Goal: Task Accomplishment & Management: Complete application form

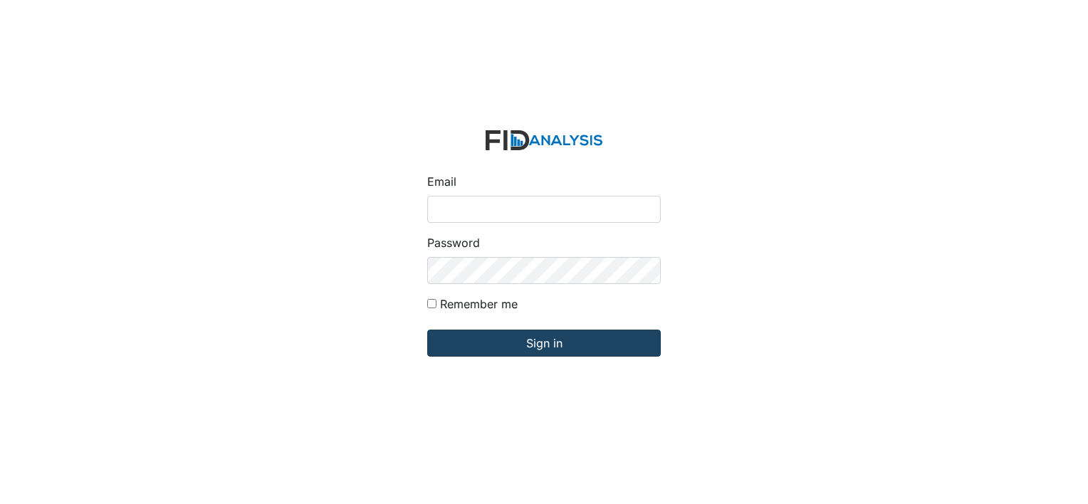
type input "[EMAIL_ADDRESS][DOMAIN_NAME]"
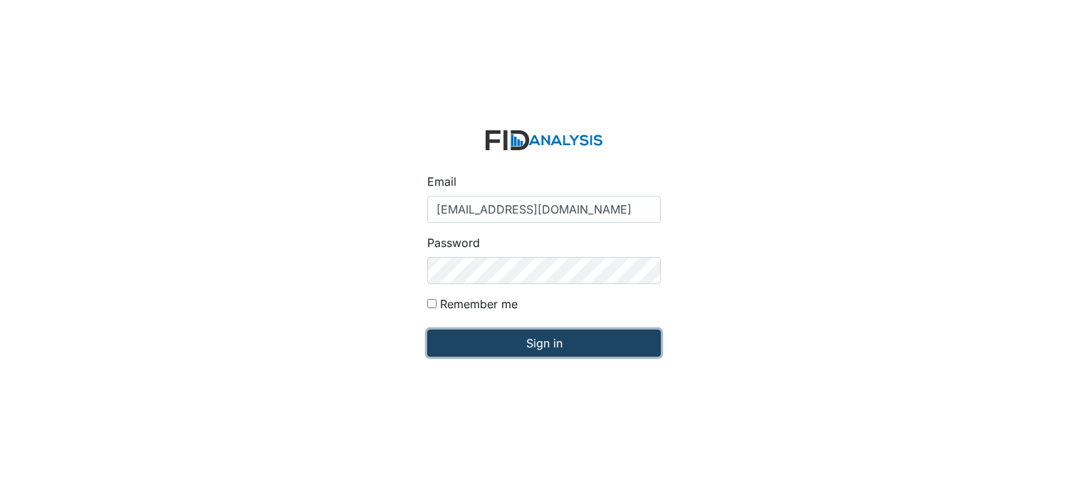
click at [575, 343] on input "Sign in" at bounding box center [544, 343] width 234 height 27
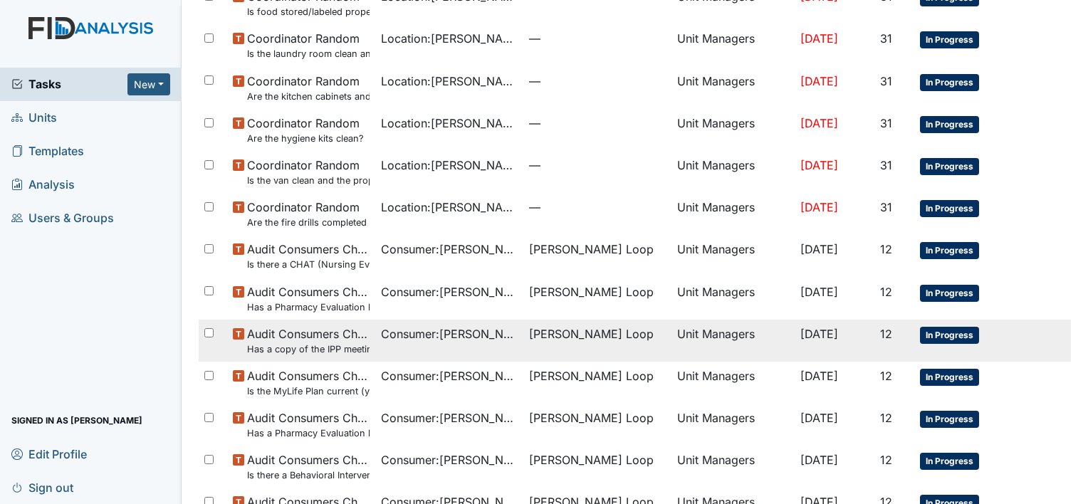
scroll to position [869, 0]
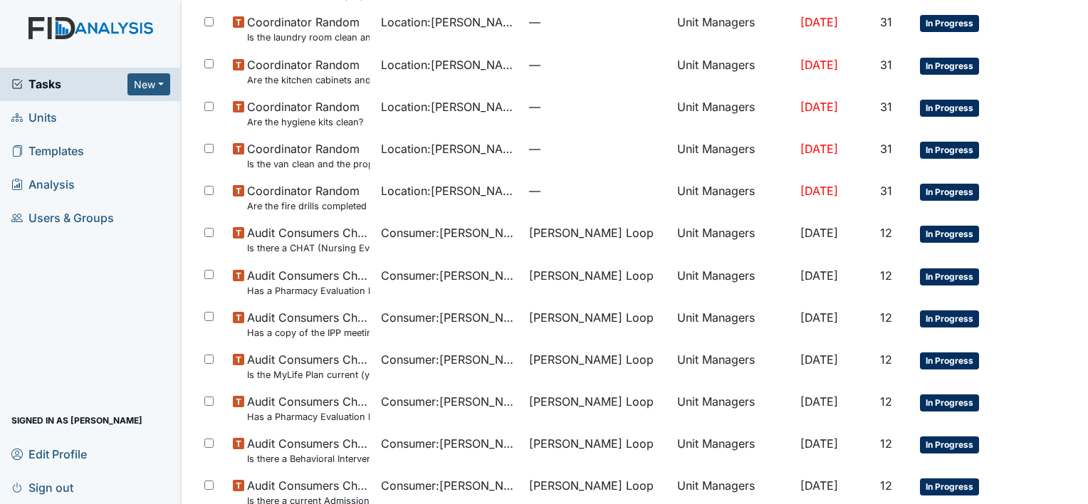
click at [40, 118] on span "Units" at bounding box center [34, 118] width 46 height 22
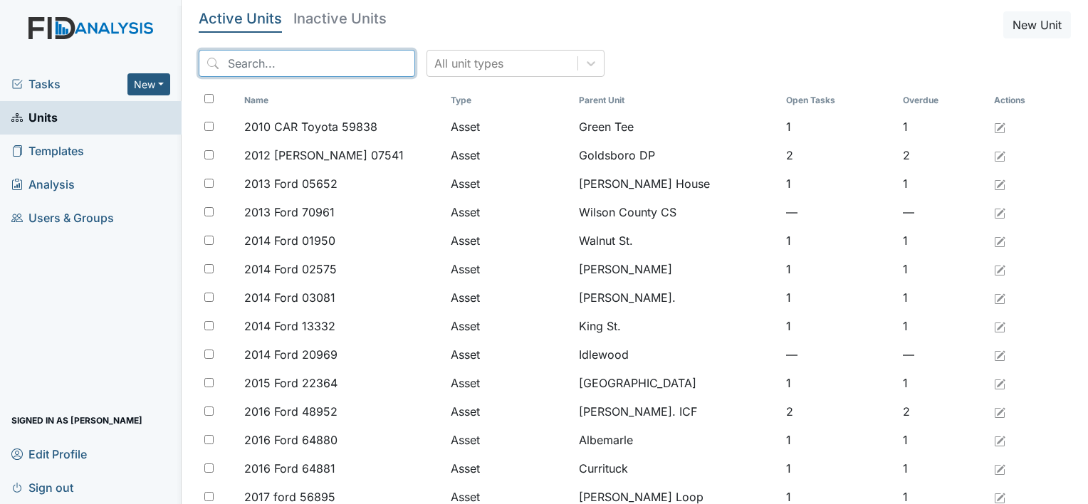
click at [258, 68] on input "search" at bounding box center [307, 63] width 217 height 27
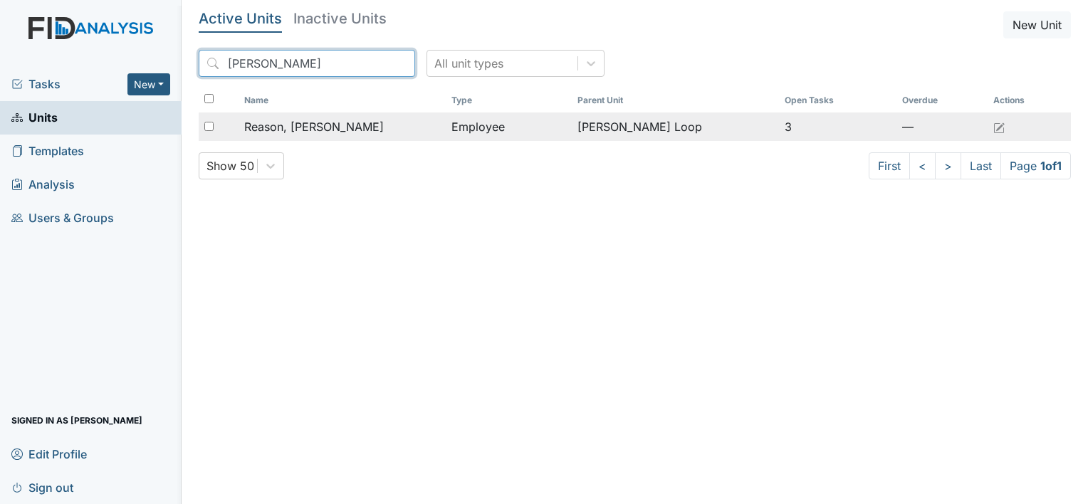
type input "misty"
click at [342, 127] on div "Reason, Misty" at bounding box center [342, 126] width 196 height 17
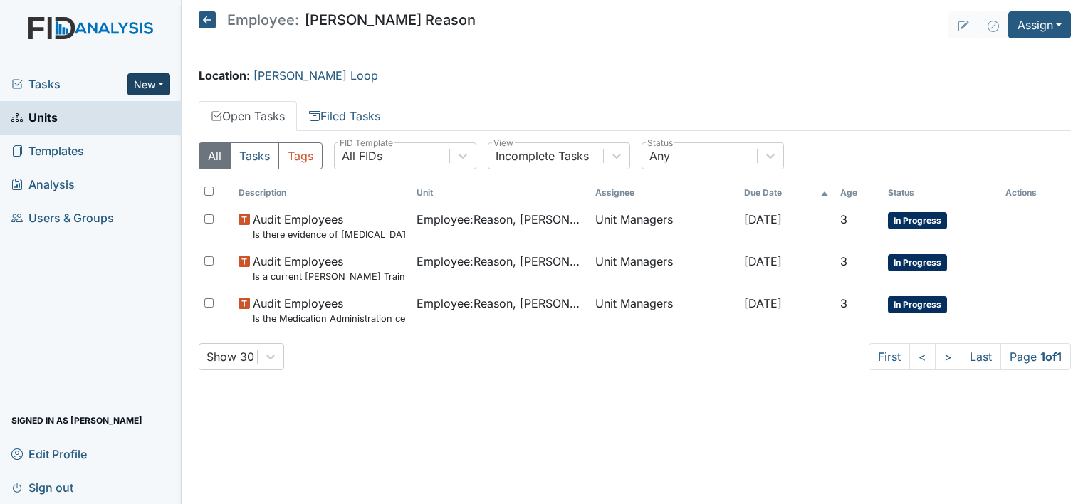
click at [158, 83] on button "New" at bounding box center [148, 84] width 43 height 22
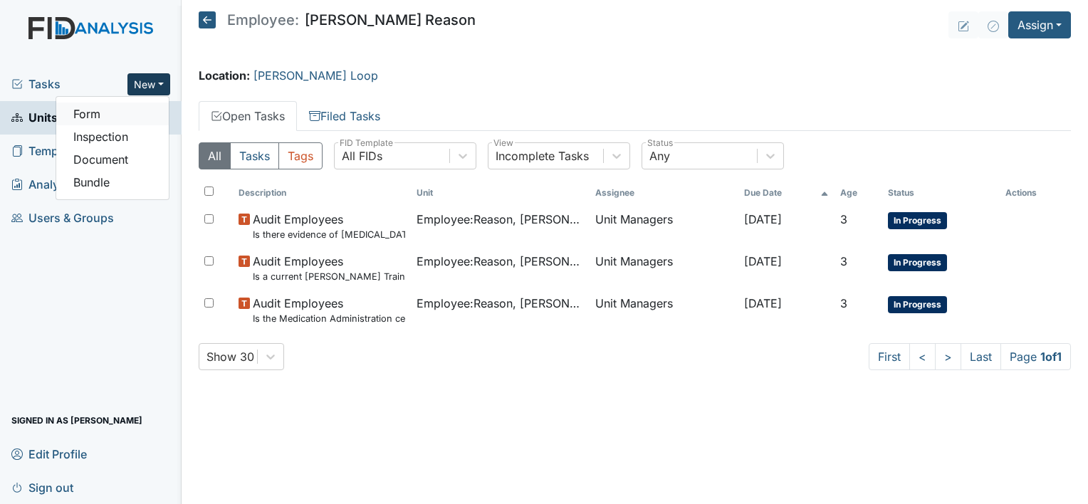
click at [88, 118] on link "Form" at bounding box center [112, 114] width 113 height 23
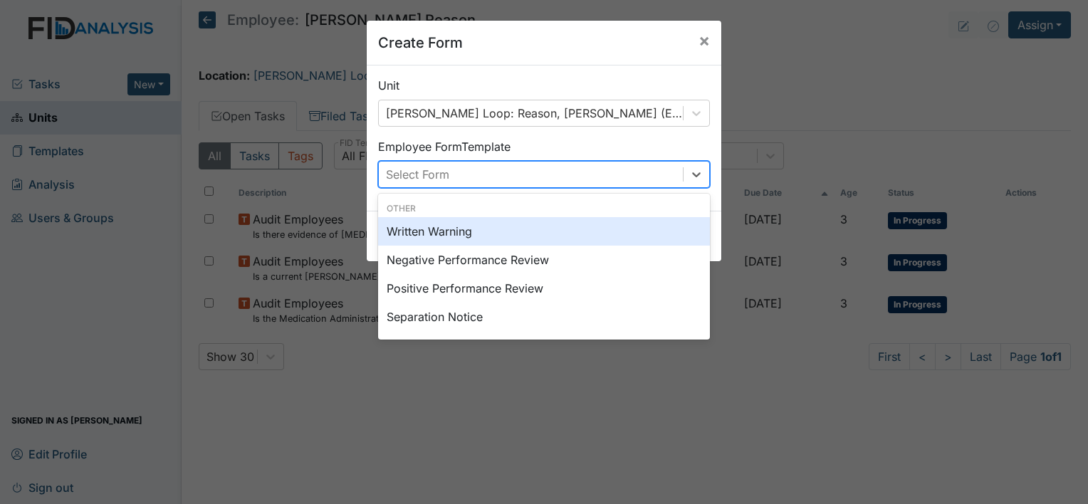
click at [550, 177] on div "Select Form" at bounding box center [531, 175] width 304 height 26
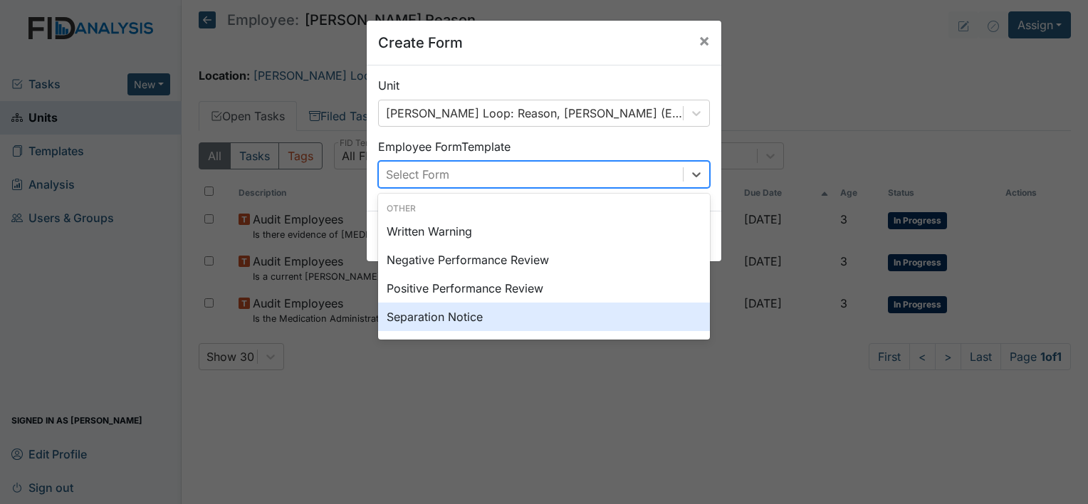
click at [474, 313] on div "Separation Notice" at bounding box center [544, 317] width 332 height 28
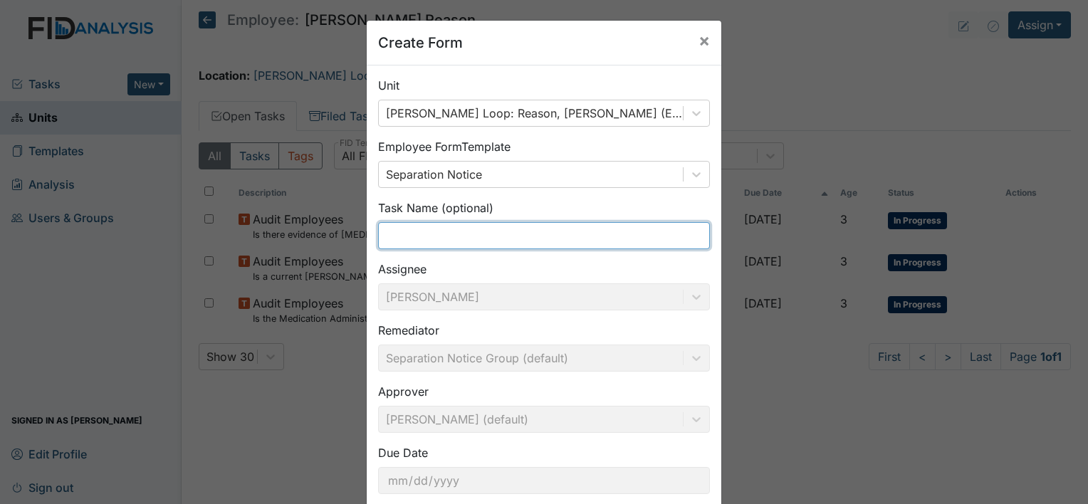
click at [440, 237] on input "text" at bounding box center [544, 235] width 332 height 27
type input "S"
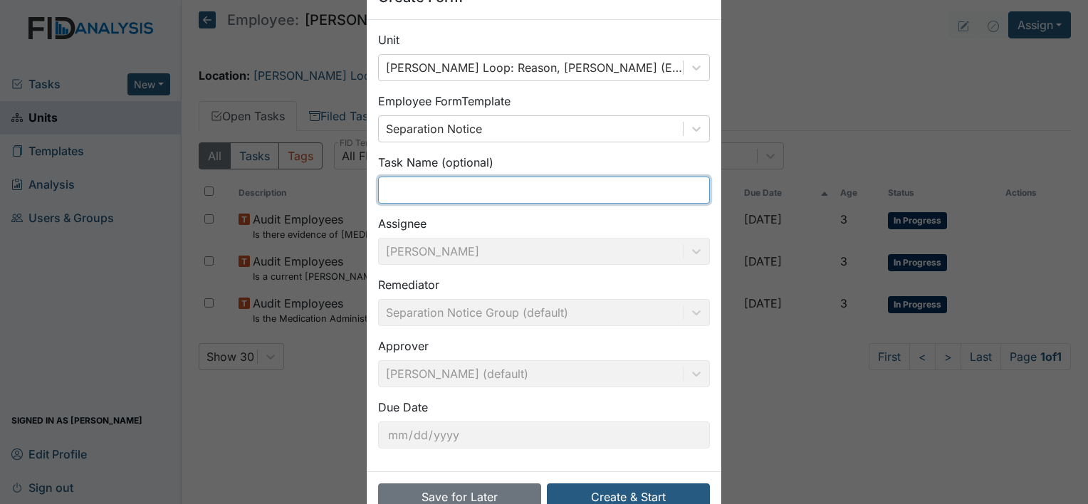
scroll to position [83, 0]
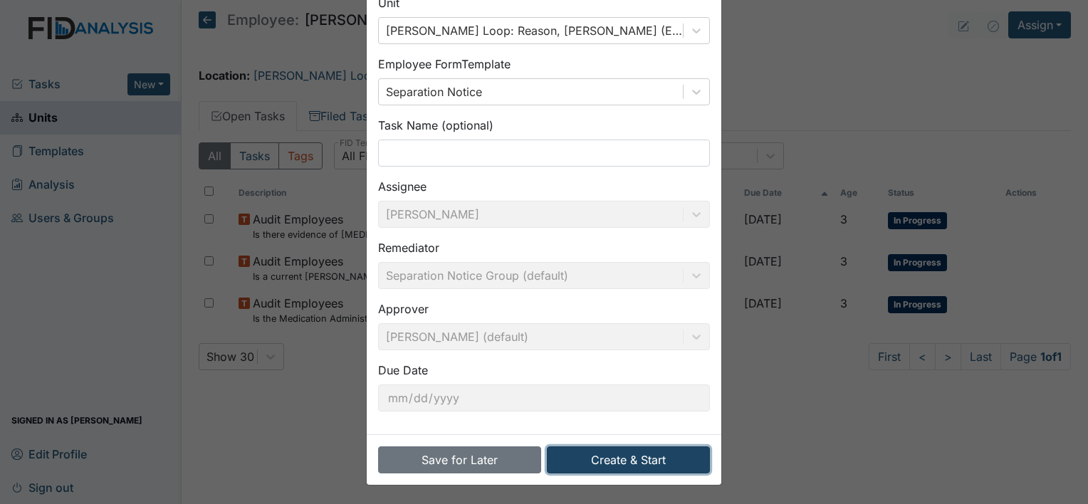
click at [625, 459] on button "Create & Start" at bounding box center [628, 460] width 163 height 27
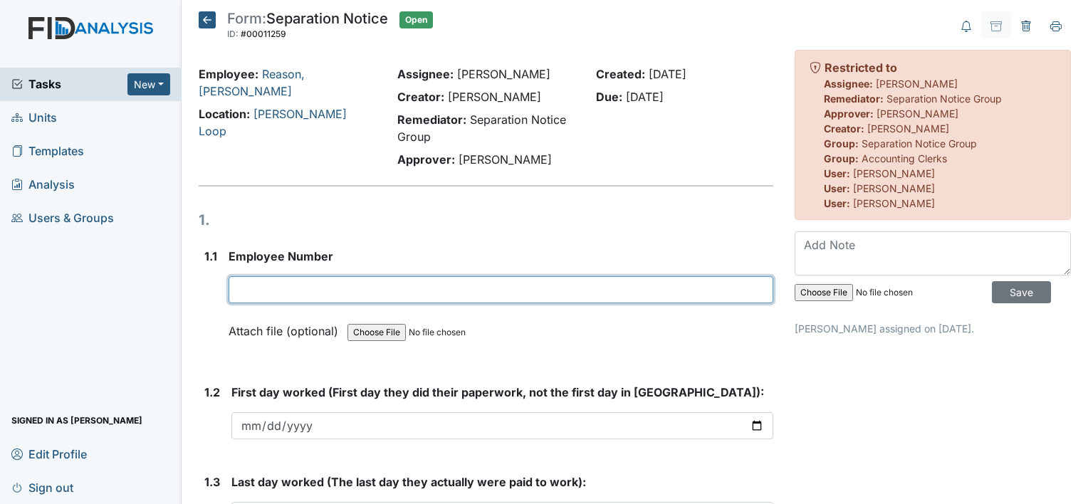
click at [295, 293] on input "text" at bounding box center [501, 289] width 545 height 27
type input "10316"
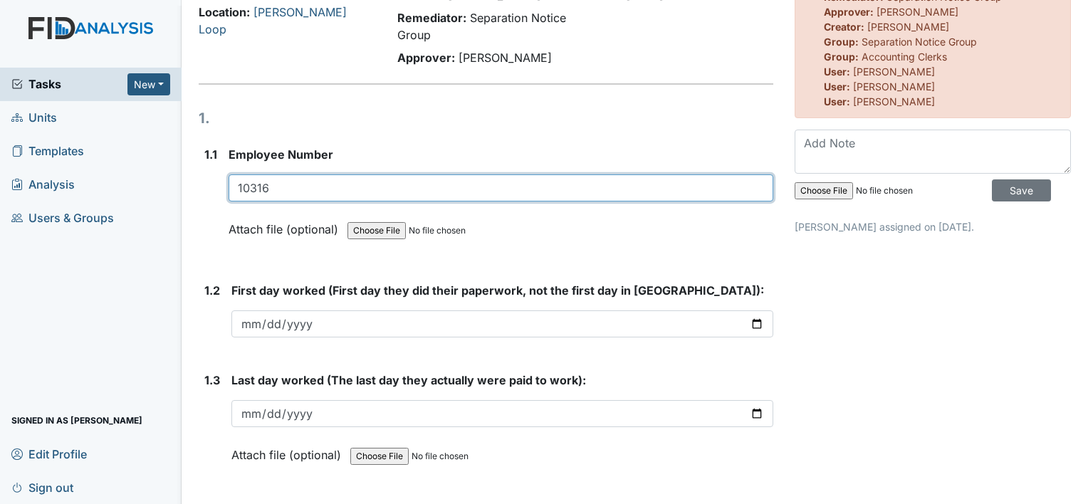
scroll to position [142, 0]
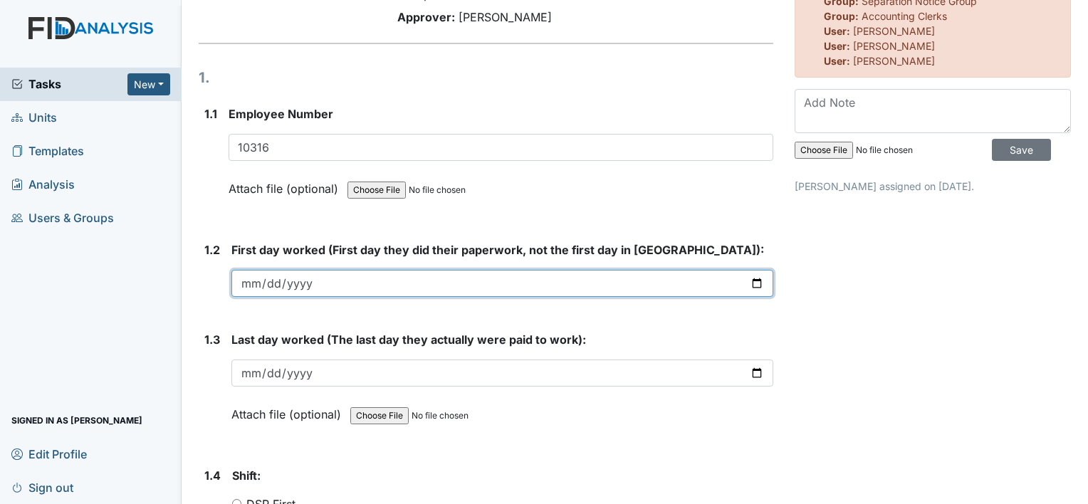
click at [276, 285] on input "date" at bounding box center [502, 283] width 542 height 27
drag, startPoint x: 351, startPoint y: 282, endPoint x: 338, endPoint y: 285, distance: 13.8
click at [350, 282] on input "date" at bounding box center [502, 283] width 542 height 27
click at [239, 278] on input "date" at bounding box center [502, 283] width 542 height 27
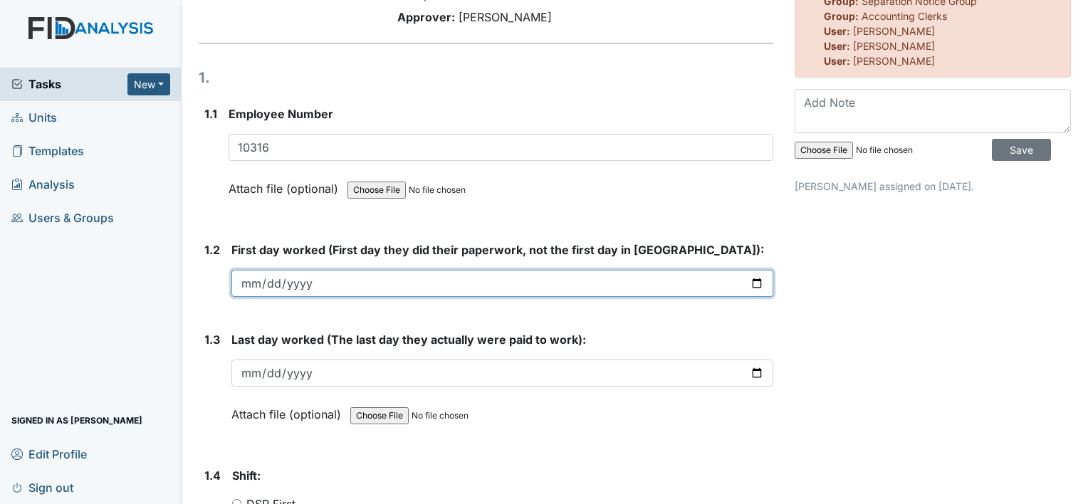
click at [255, 280] on input "date" at bounding box center [502, 283] width 542 height 27
type input "2025-08-20"
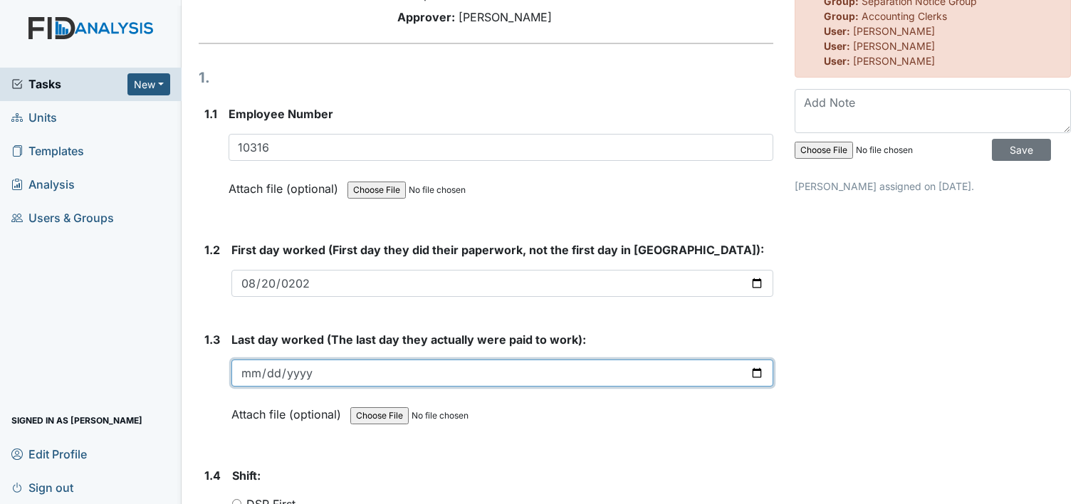
click at [255, 370] on input "date" at bounding box center [502, 373] width 542 height 27
type input "2025-10-10"
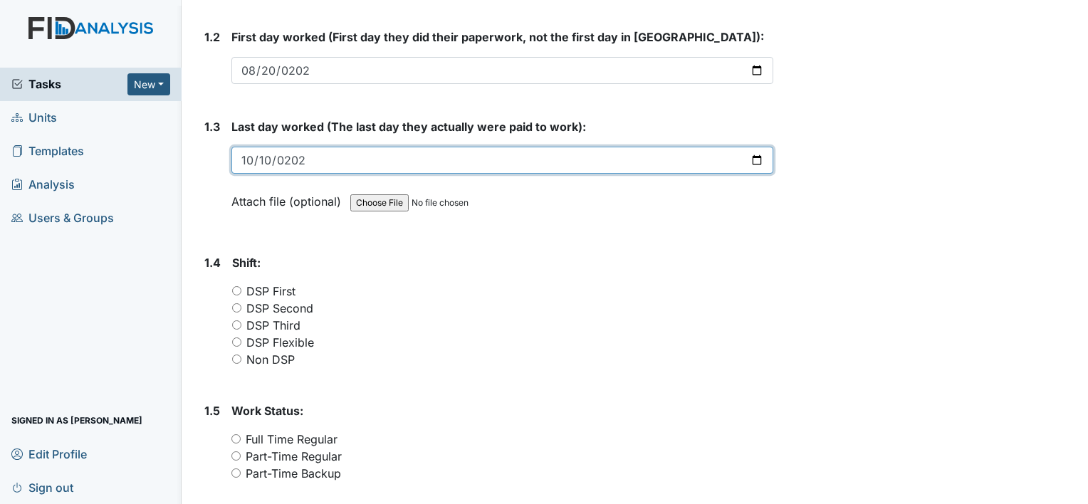
scroll to position [356, 0]
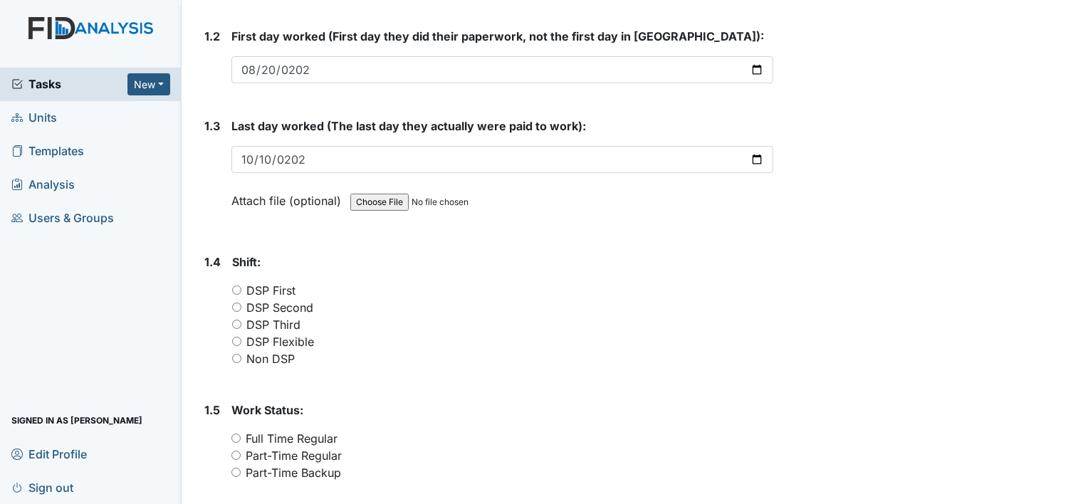
click at [236, 306] on input "DSP Second" at bounding box center [236, 307] width 9 height 9
radio input "true"
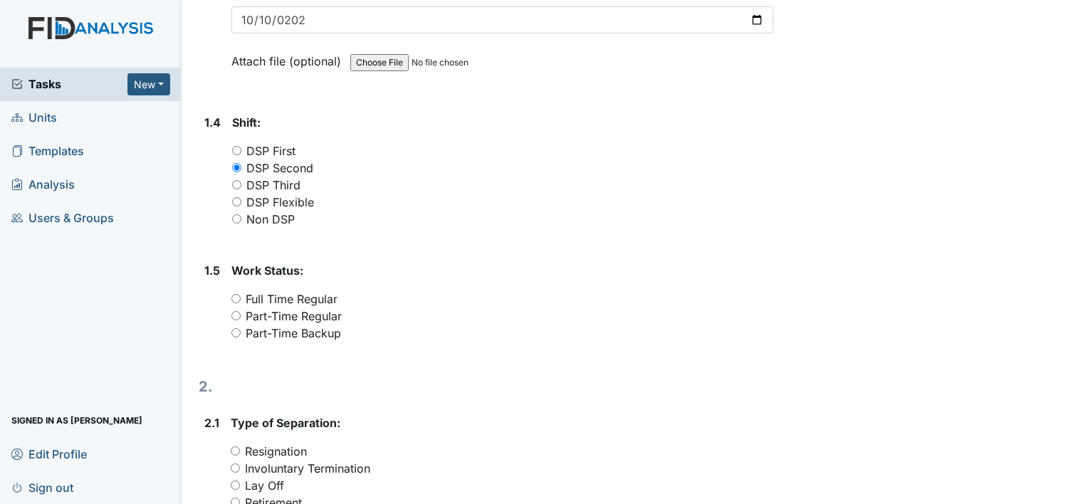
scroll to position [499, 0]
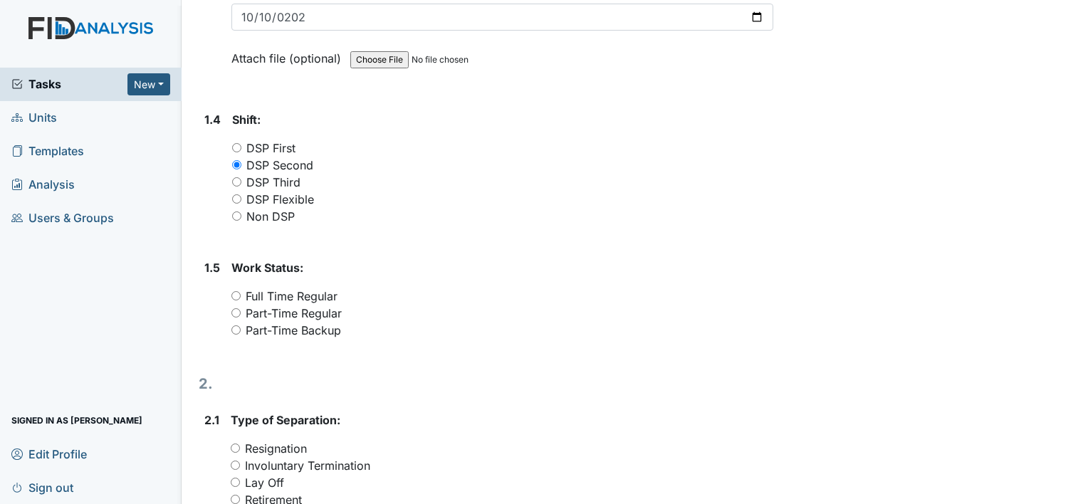
click at [236, 293] on input "Full Time Regular" at bounding box center [235, 295] width 9 height 9
radio input "true"
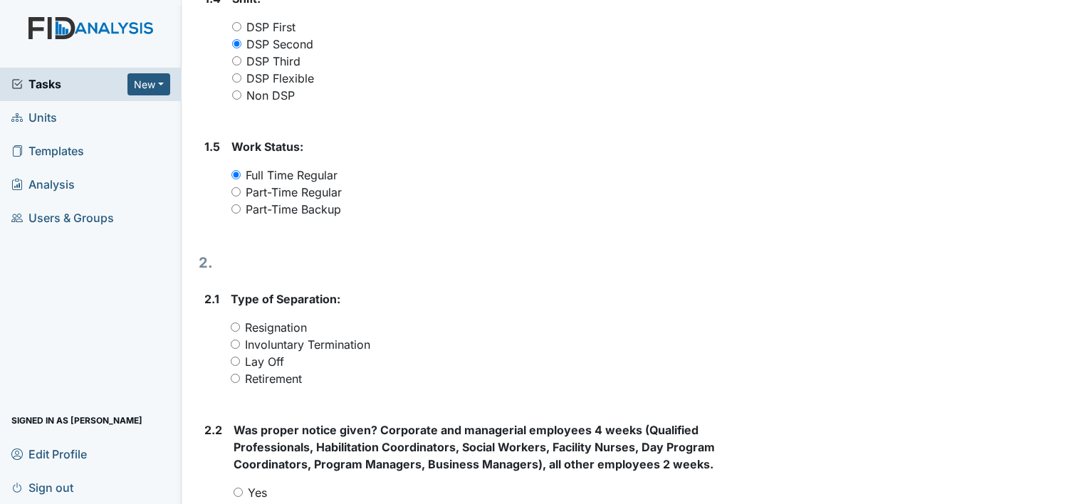
scroll to position [641, 0]
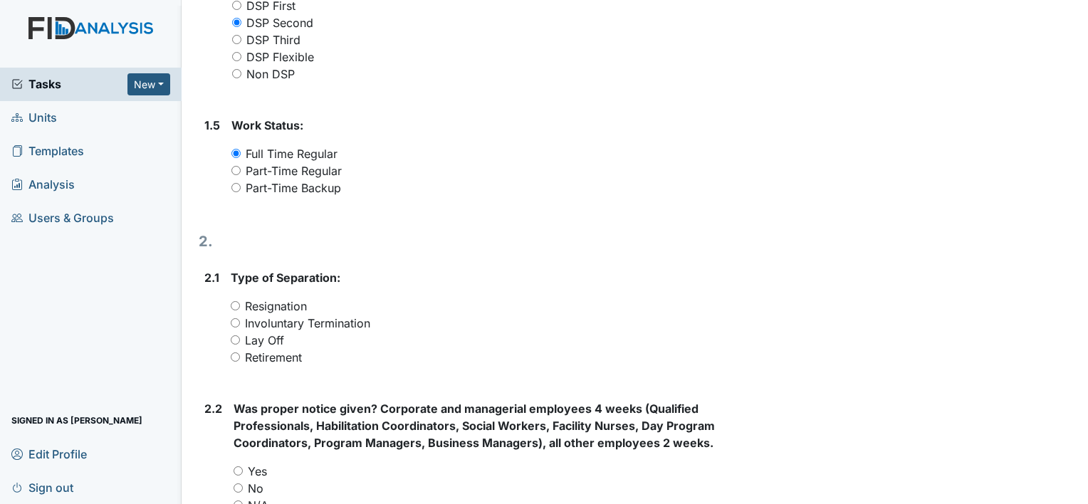
click at [235, 303] on input "Resignation" at bounding box center [235, 305] width 9 height 9
radio input "true"
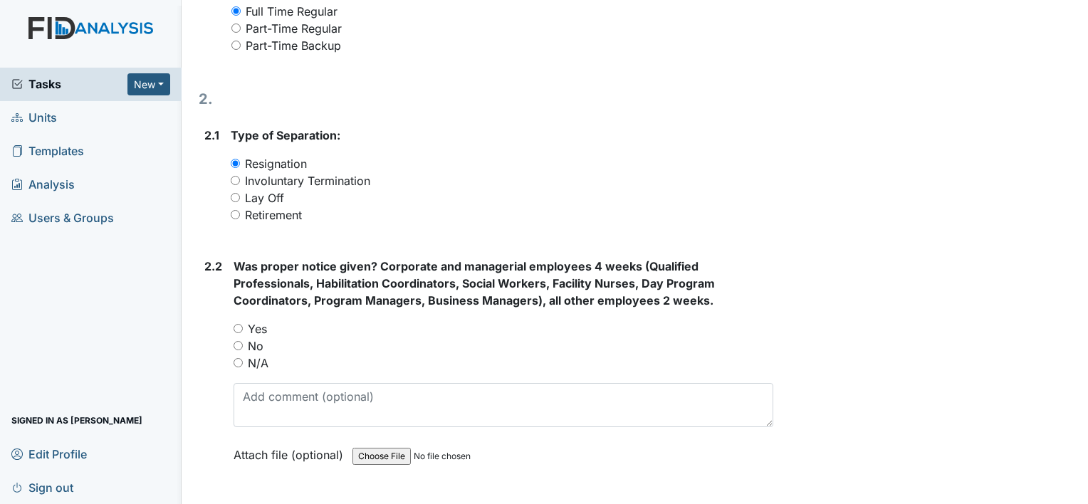
scroll to position [855, 0]
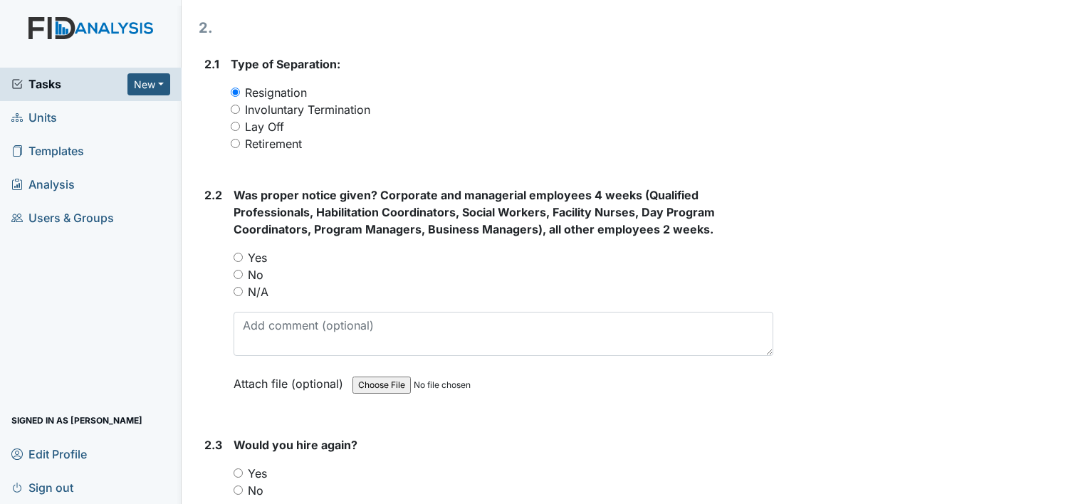
click at [238, 274] on input "No" at bounding box center [238, 274] width 9 height 9
radio input "true"
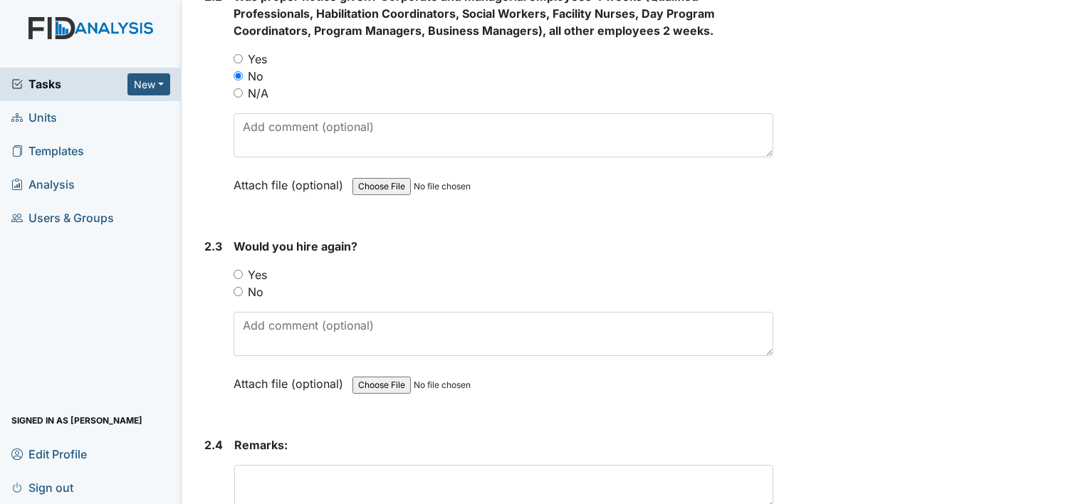
scroll to position [1068, 0]
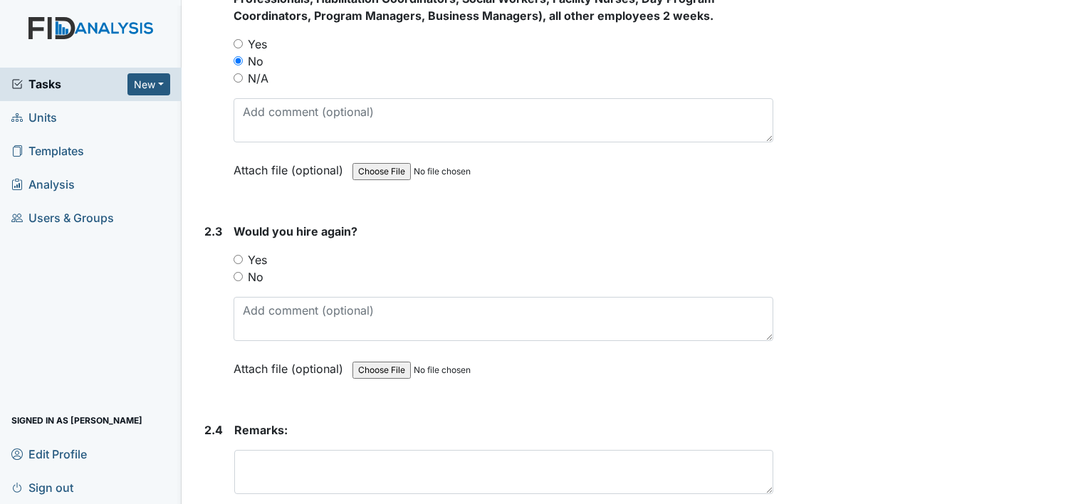
click at [238, 276] on input "No" at bounding box center [238, 276] width 9 height 9
radio input "true"
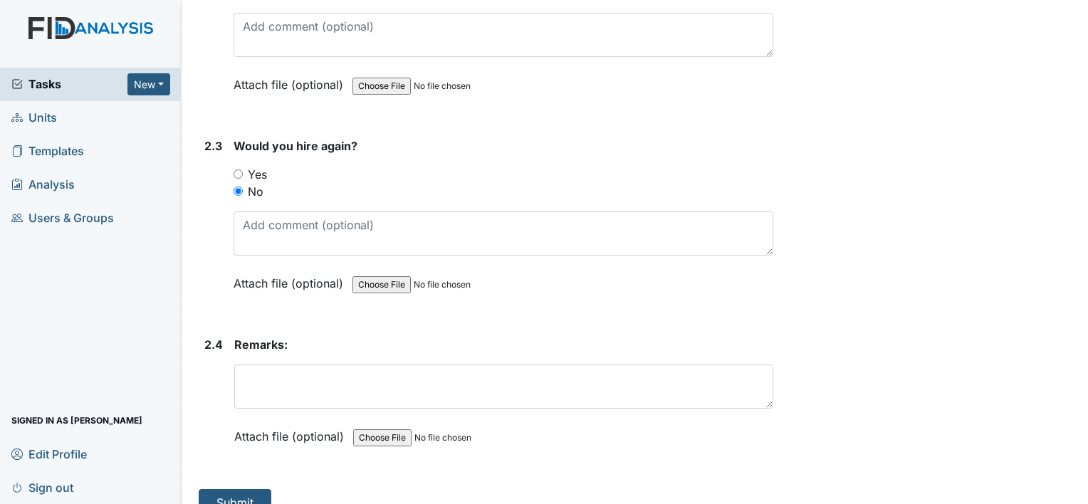
scroll to position [1174, 0]
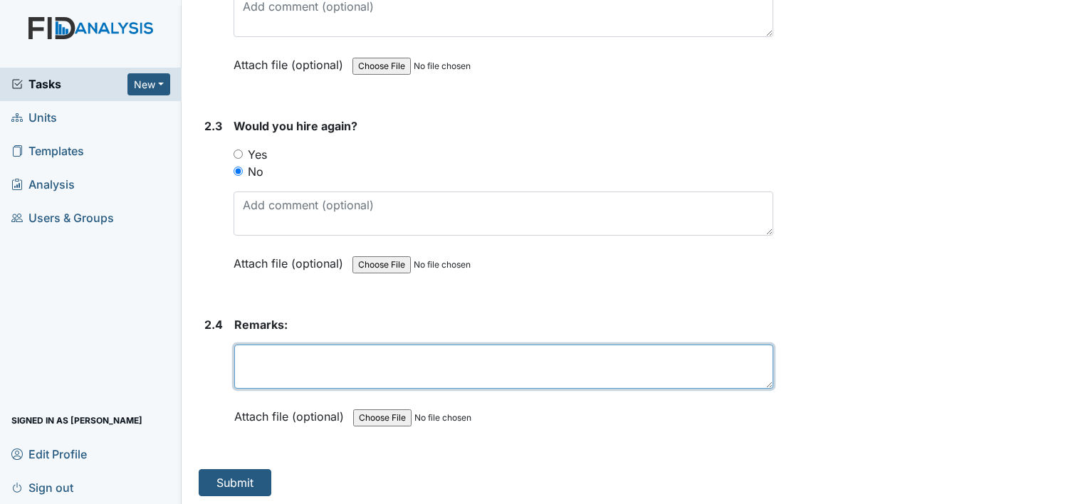
click at [259, 358] on textarea at bounding box center [503, 367] width 539 height 44
type textarea "sent text"
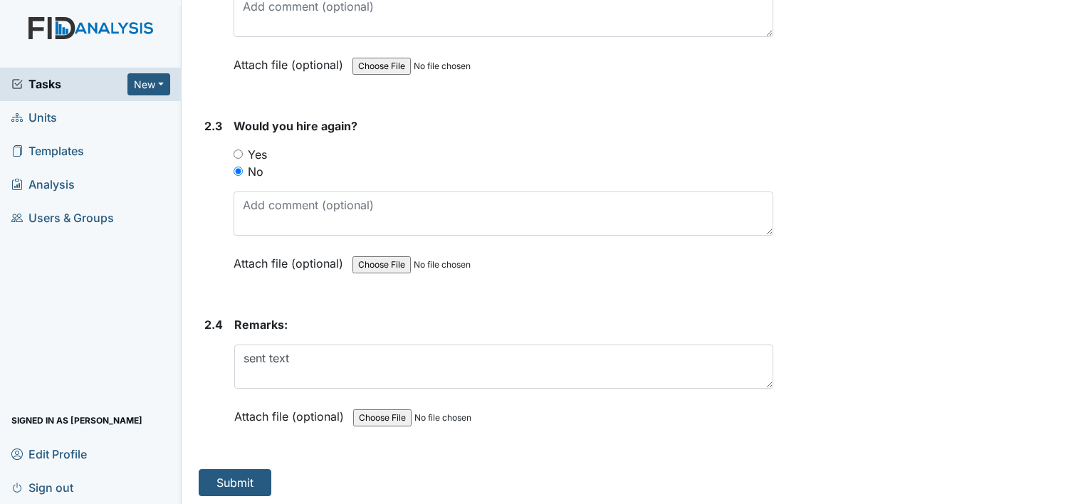
click at [371, 412] on input "file" at bounding box center [450, 418] width 194 height 34
type input "C:\fakepath\1 Screenshot (002) MR.pdf"
click at [236, 479] on button "Submit" at bounding box center [235, 482] width 73 height 27
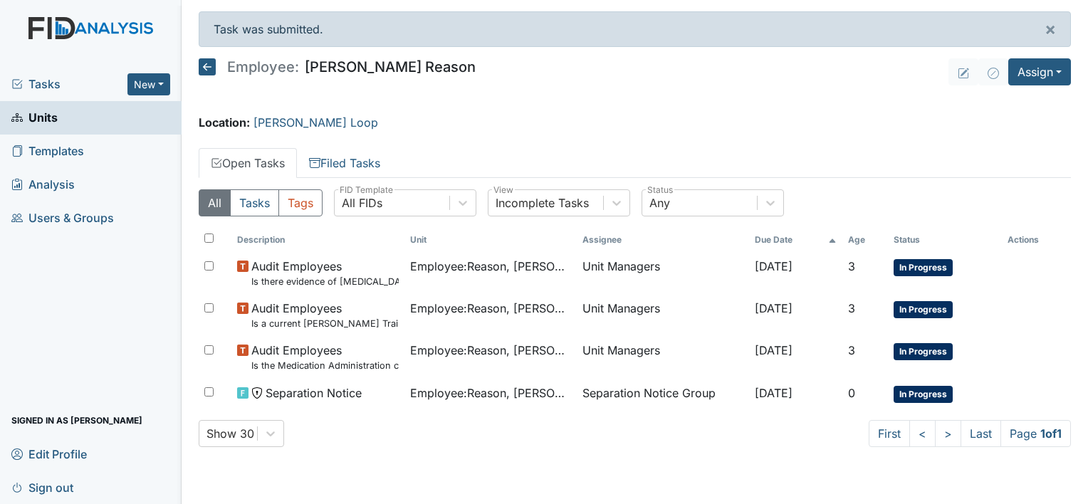
click at [85, 26] on img at bounding box center [91, 42] width 182 height 51
click at [94, 29] on img at bounding box center [91, 42] width 182 height 51
click at [38, 80] on span "Tasks" at bounding box center [69, 83] width 116 height 17
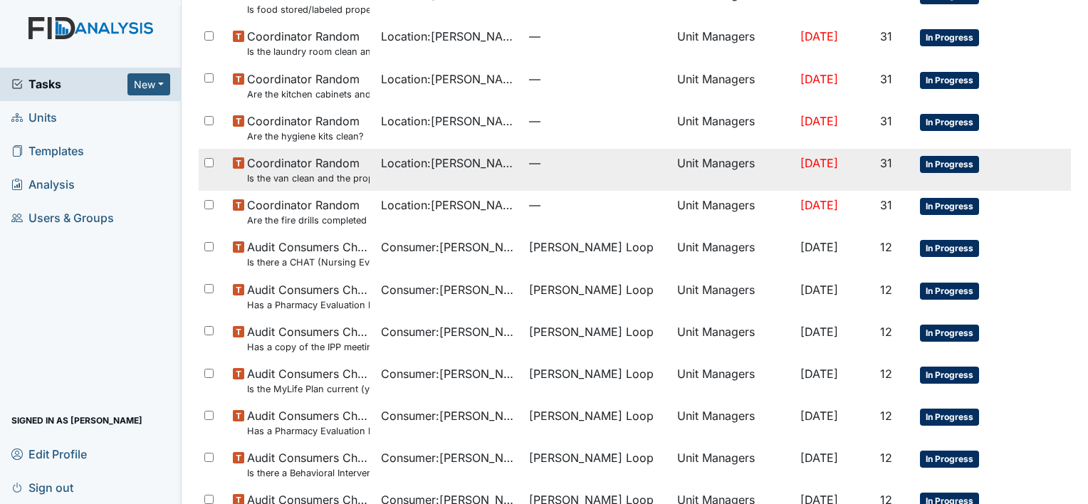
scroll to position [783, 0]
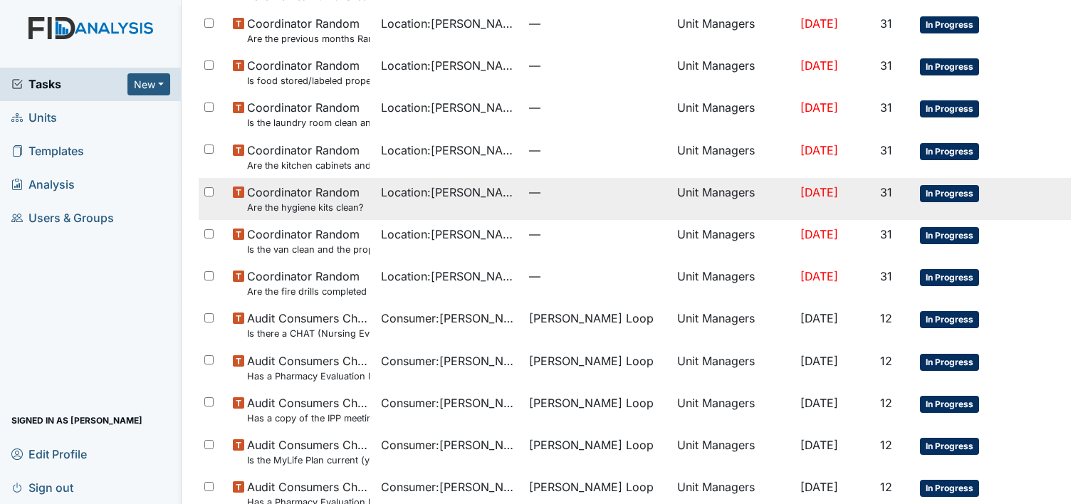
click at [344, 201] on small "Are the hygiene kits clean?" at bounding box center [305, 208] width 117 height 14
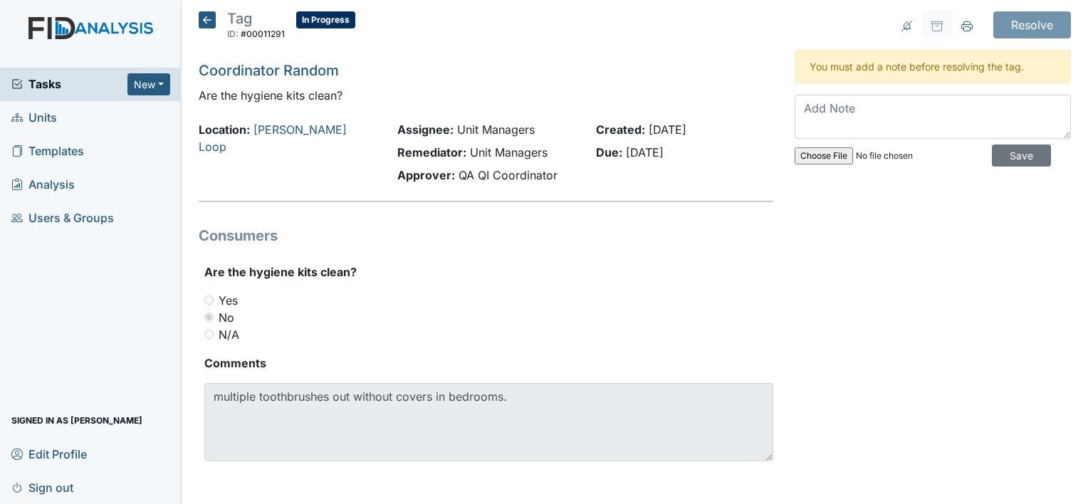
click at [58, 82] on span "Tasks" at bounding box center [69, 83] width 116 height 17
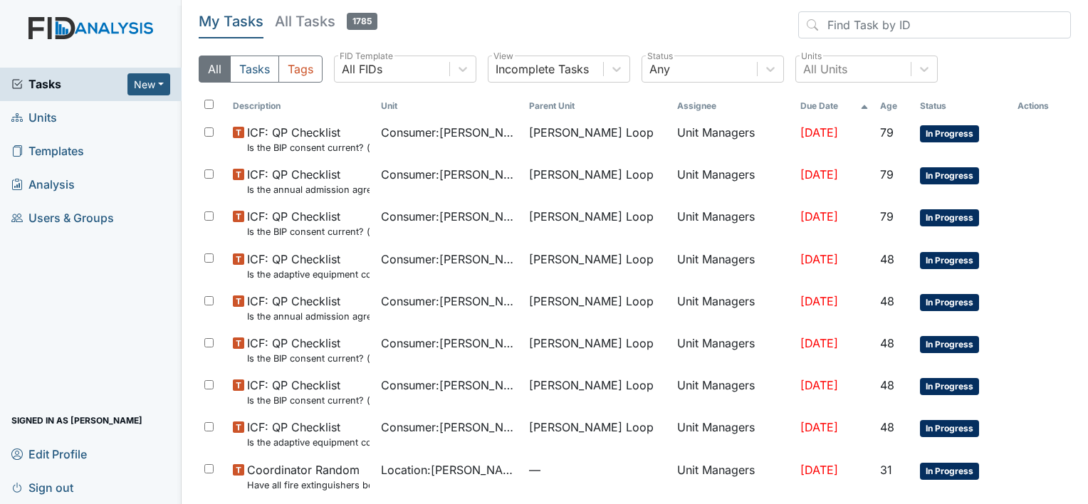
click at [51, 116] on span "Units" at bounding box center [34, 118] width 46 height 22
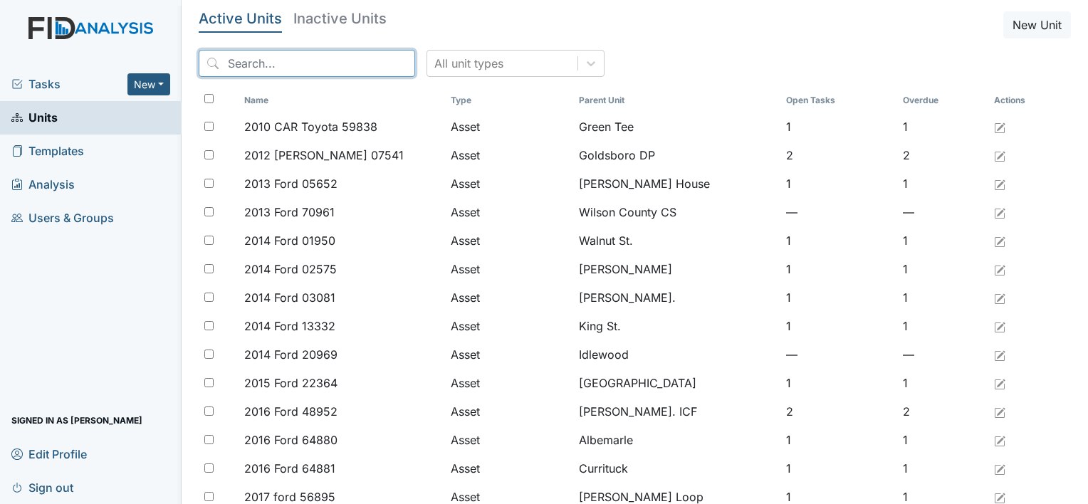
click at [258, 63] on input "search" at bounding box center [307, 63] width 217 height 27
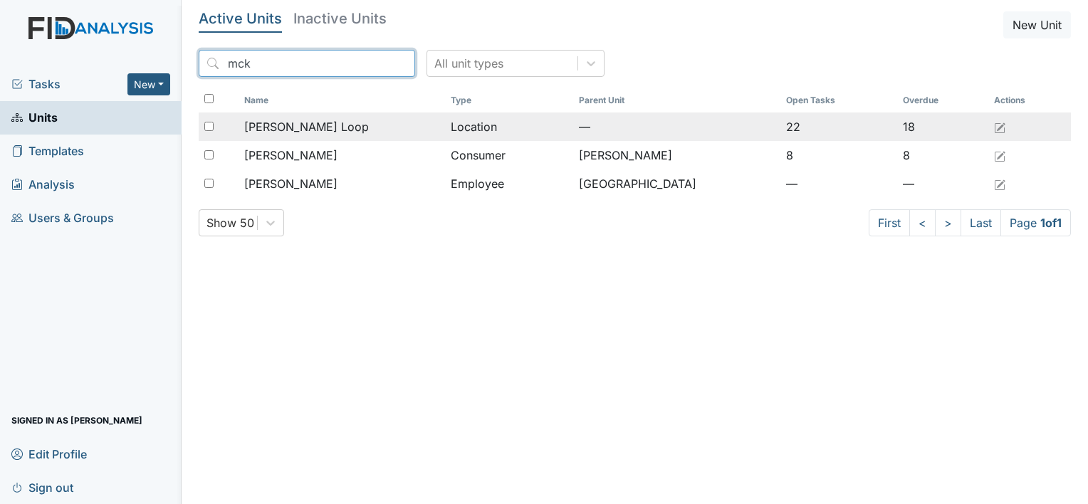
type input "mck"
click at [322, 124] on div "[PERSON_NAME] Loop" at bounding box center [341, 126] width 195 height 17
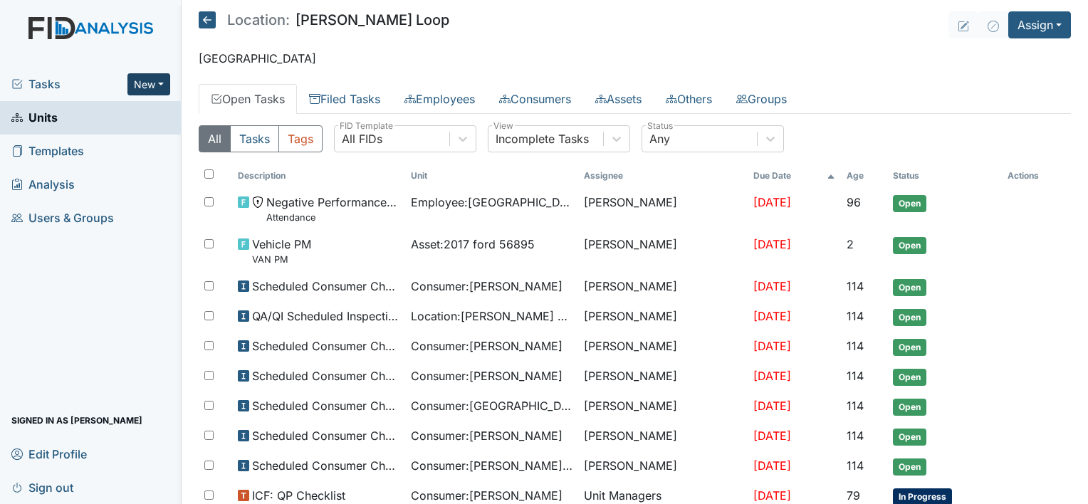
click at [157, 85] on button "New" at bounding box center [148, 84] width 43 height 22
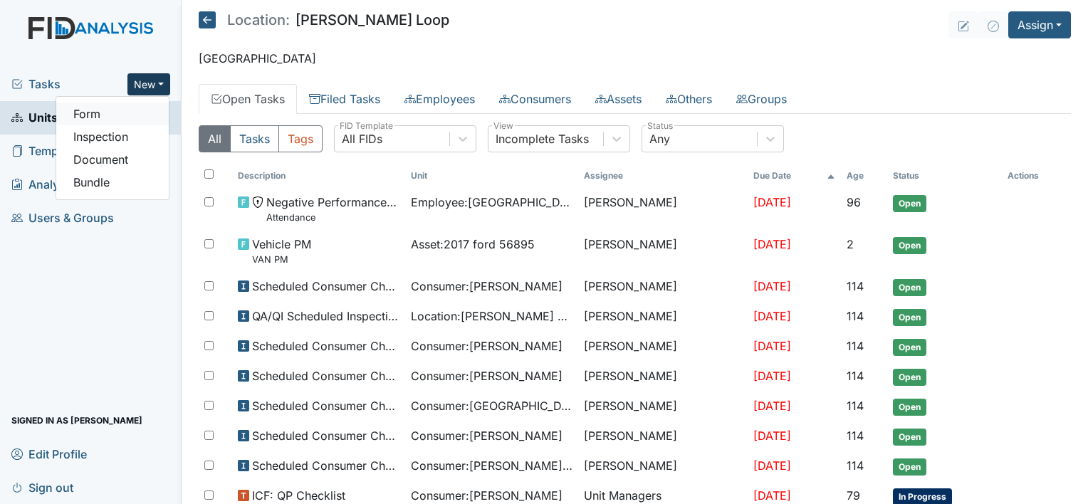
click at [92, 114] on link "Form" at bounding box center [112, 114] width 113 height 23
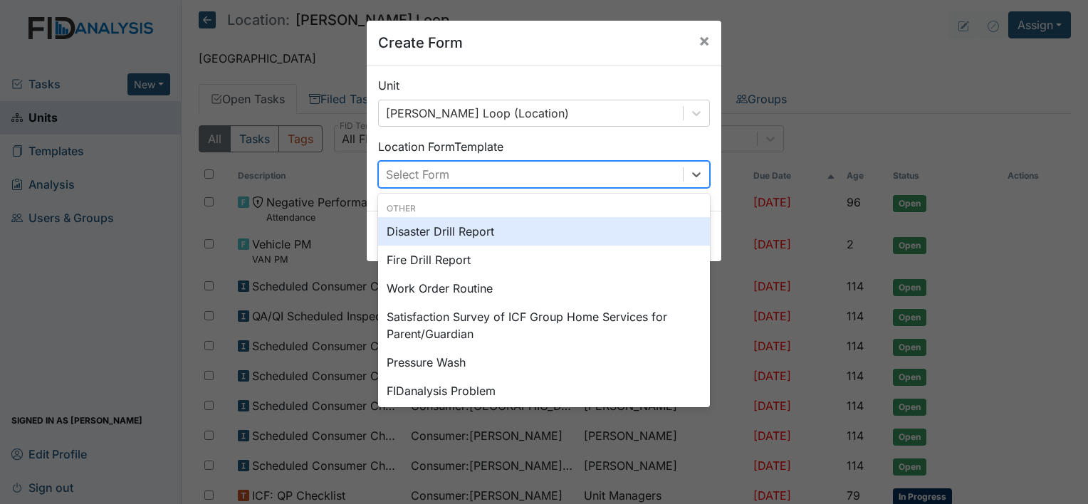
click at [569, 171] on div "Select Form" at bounding box center [531, 175] width 304 height 26
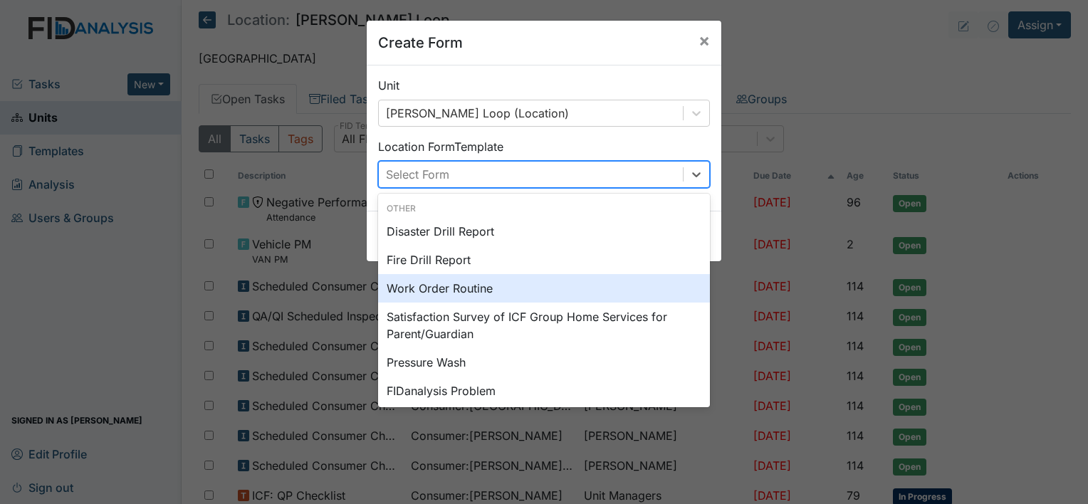
click at [490, 287] on div "Work Order Routine" at bounding box center [544, 288] width 332 height 28
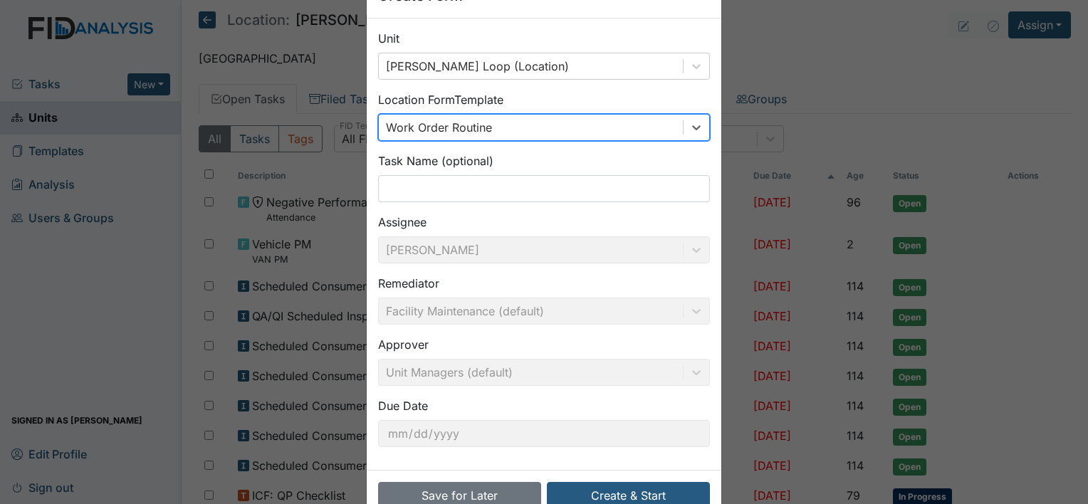
scroll to position [83, 0]
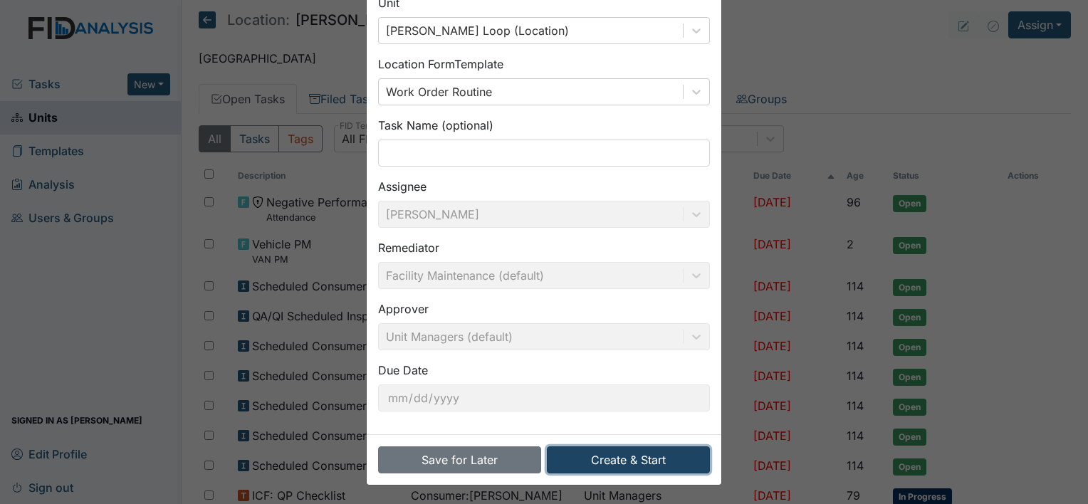
click at [628, 462] on button "Create & Start" at bounding box center [628, 460] width 163 height 27
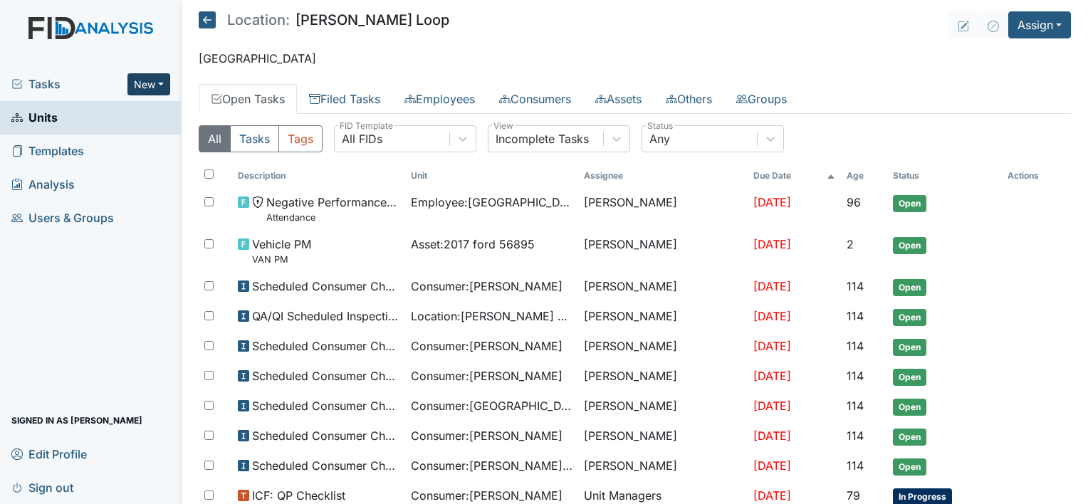
click at [157, 85] on button "New" at bounding box center [148, 84] width 43 height 22
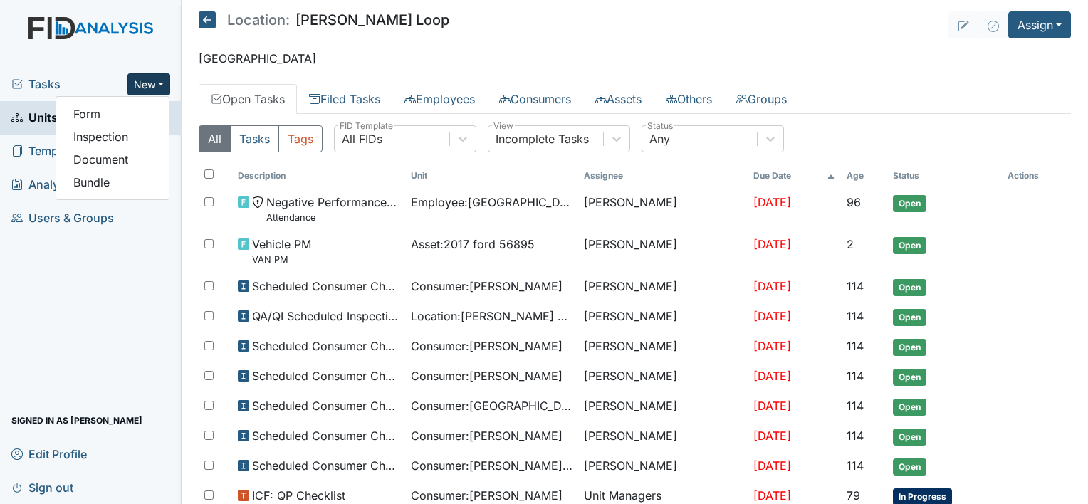
click at [363, 40] on main "Location: McKeel Loop Assign Assign Form Assign Inspection Assign Document Assi…" at bounding box center [635, 252] width 907 height 504
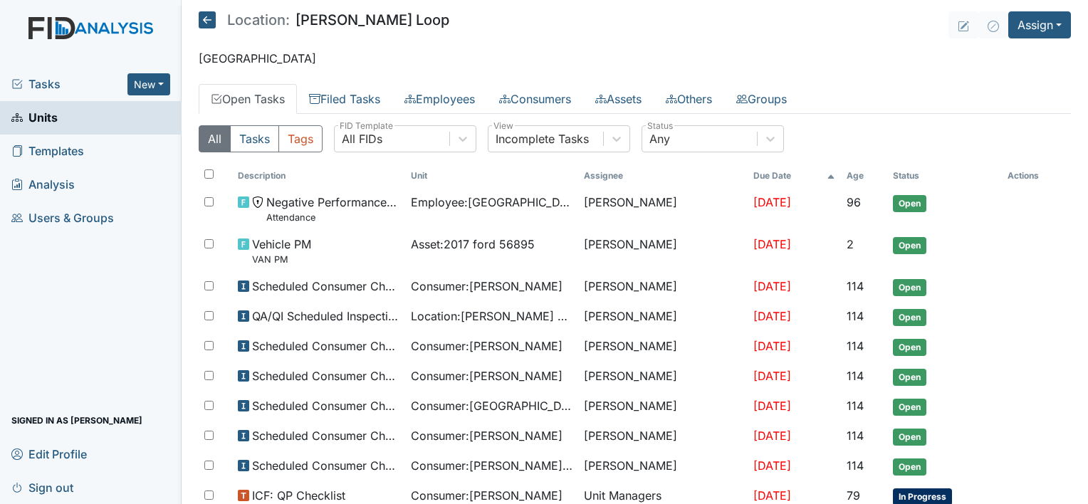
click at [48, 83] on span "Tasks" at bounding box center [69, 83] width 116 height 17
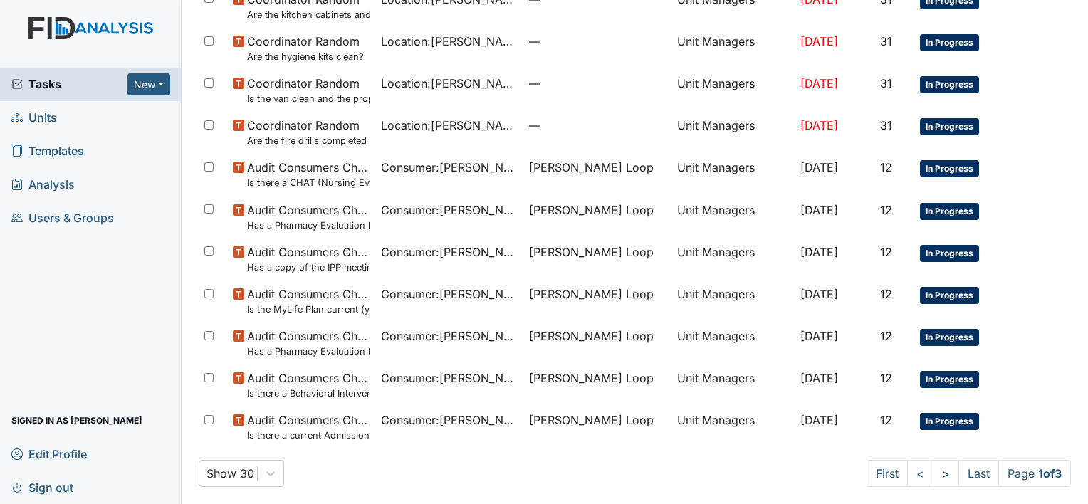
scroll to position [940, 0]
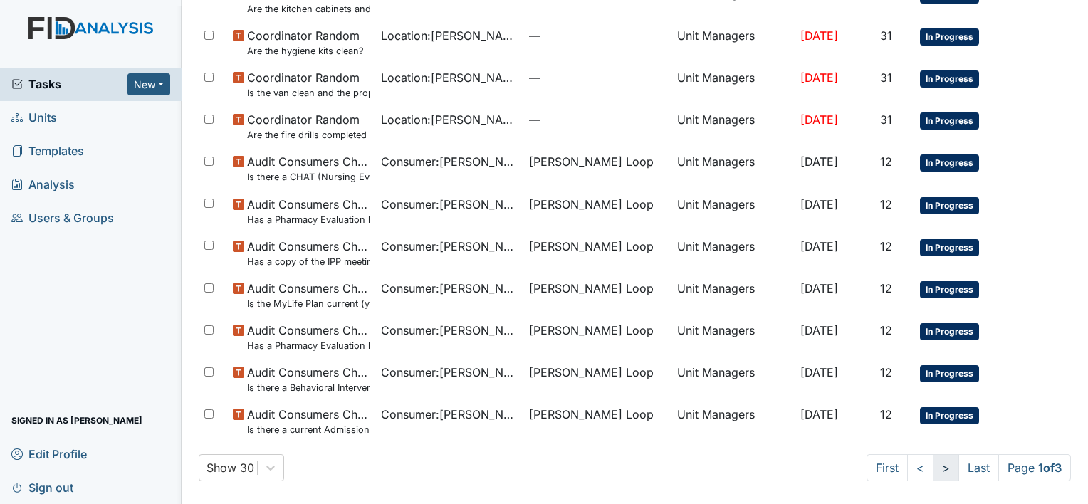
click at [933, 473] on link ">" at bounding box center [946, 467] width 26 height 27
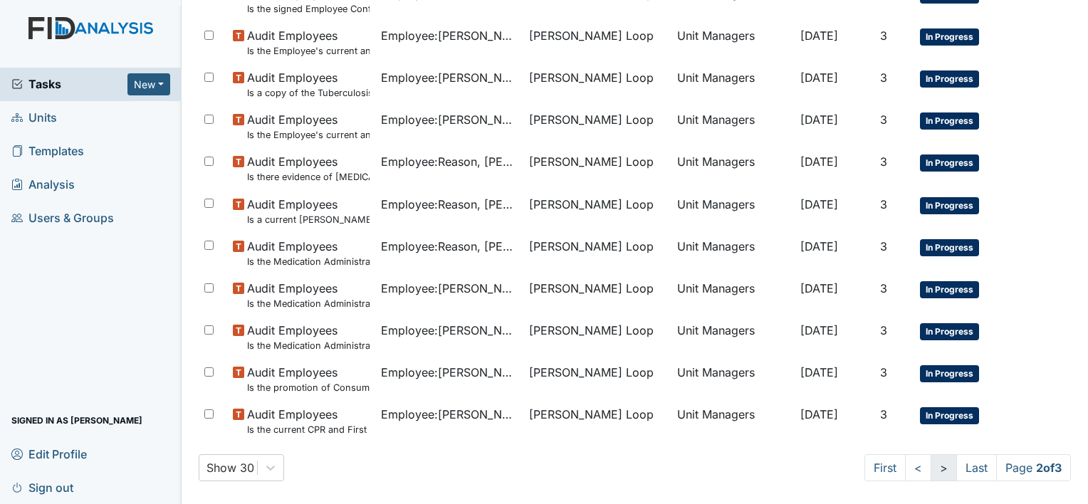
click at [931, 473] on link ">" at bounding box center [944, 467] width 26 height 27
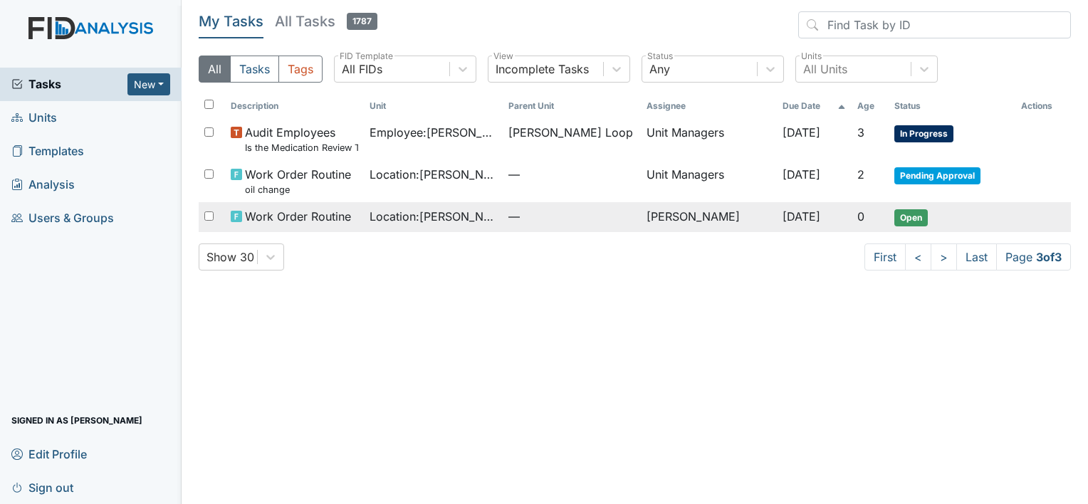
click at [909, 222] on span "Open" at bounding box center [911, 217] width 33 height 17
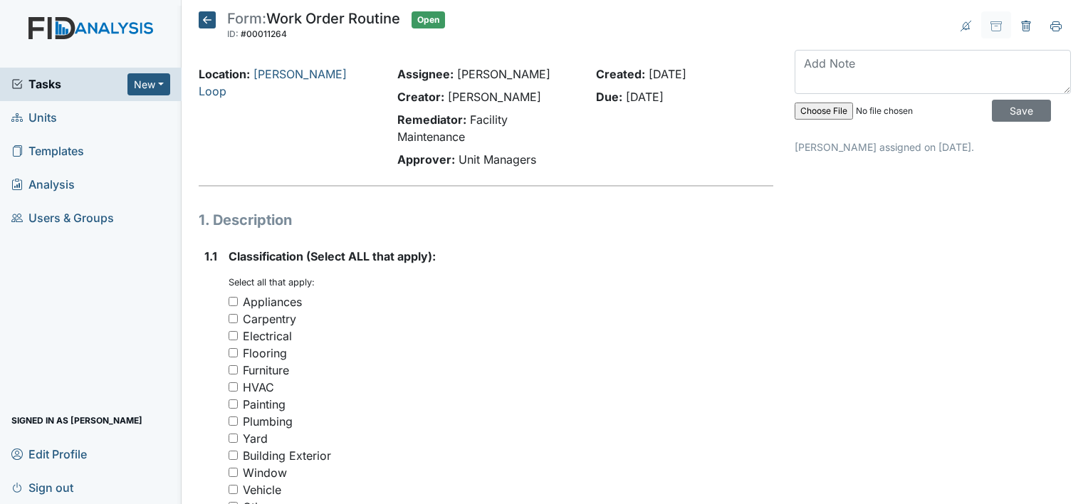
click at [209, 19] on icon at bounding box center [207, 19] width 17 height 17
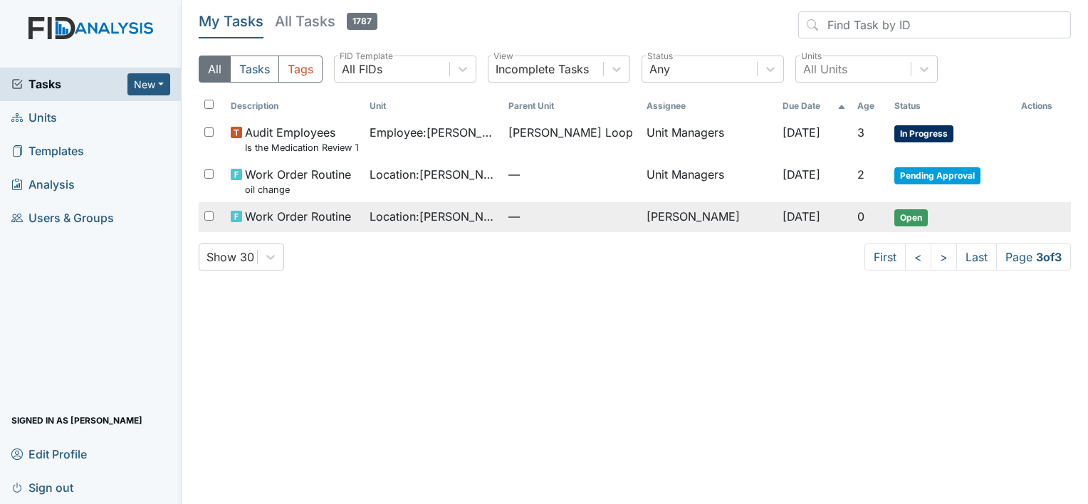
click at [208, 216] on input "checkbox" at bounding box center [208, 216] width 9 height 9
checkbox input "true"
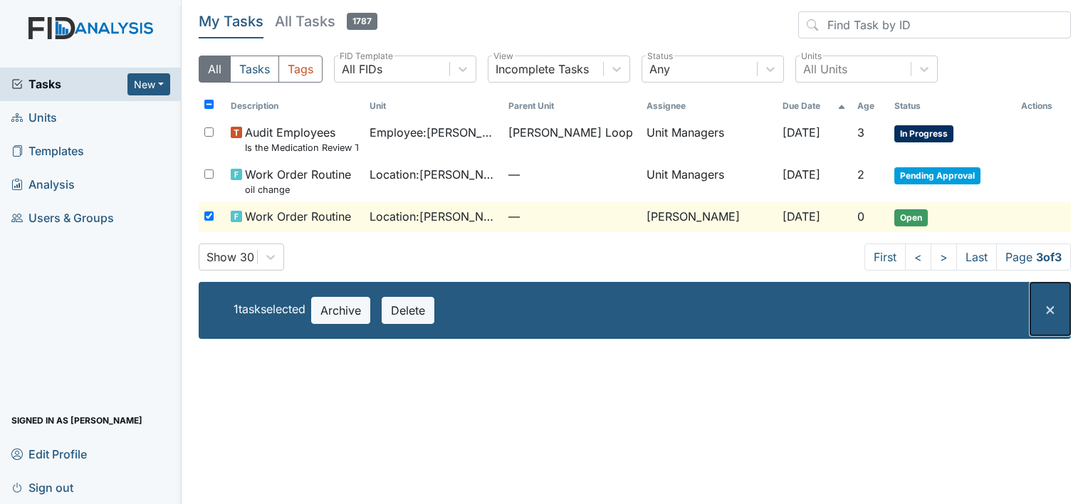
click at [1051, 307] on span "×" at bounding box center [1050, 308] width 11 height 21
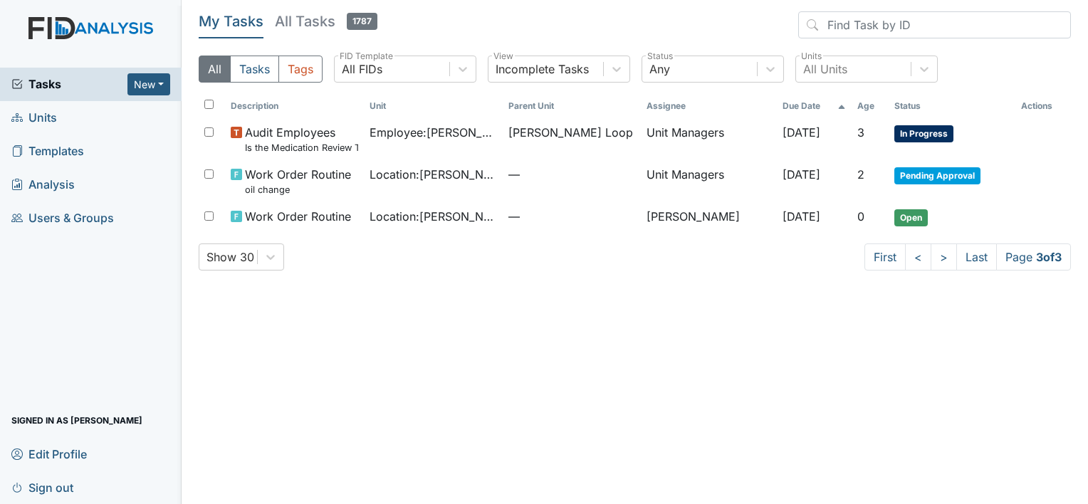
click at [51, 117] on span "Units" at bounding box center [34, 118] width 46 height 22
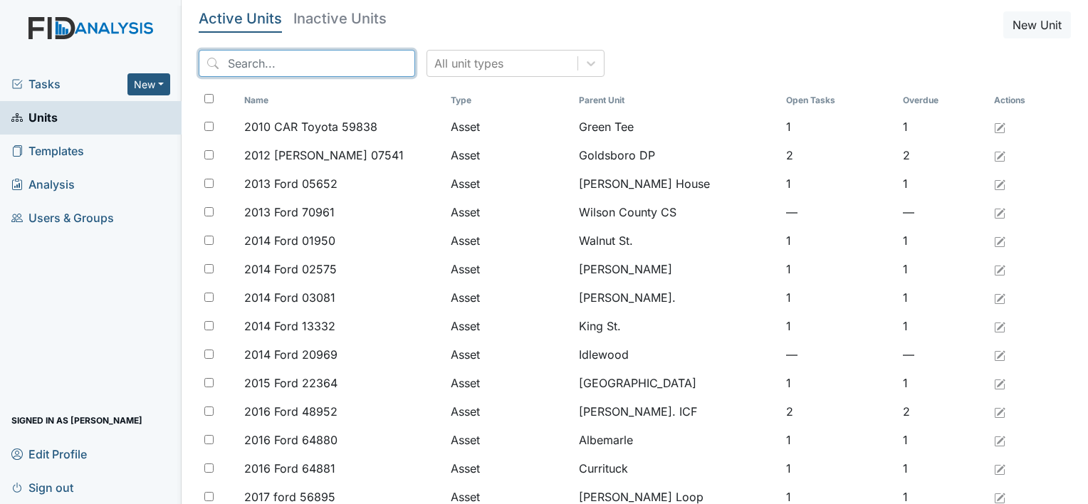
click at [247, 66] on input "search" at bounding box center [307, 63] width 217 height 27
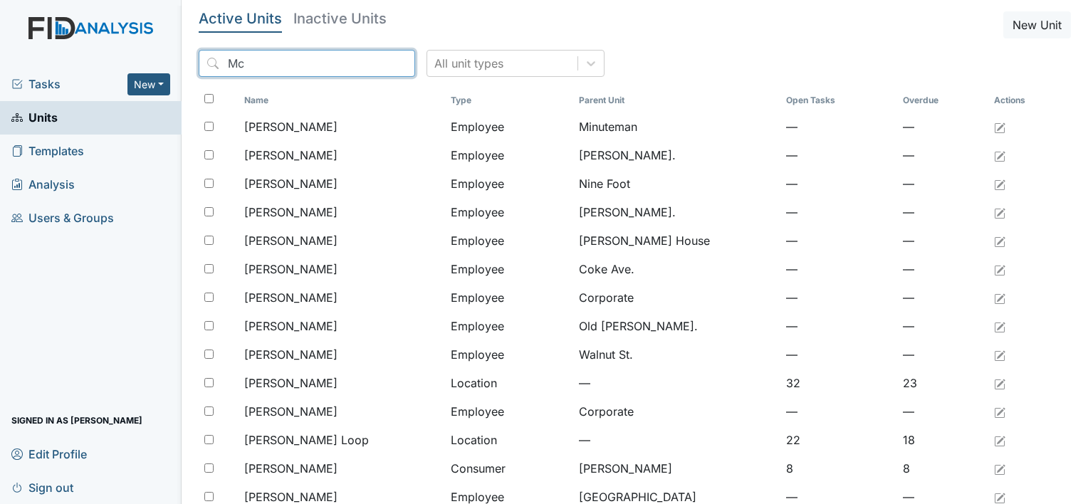
click at [247, 66] on input "Mc" at bounding box center [307, 63] width 217 height 27
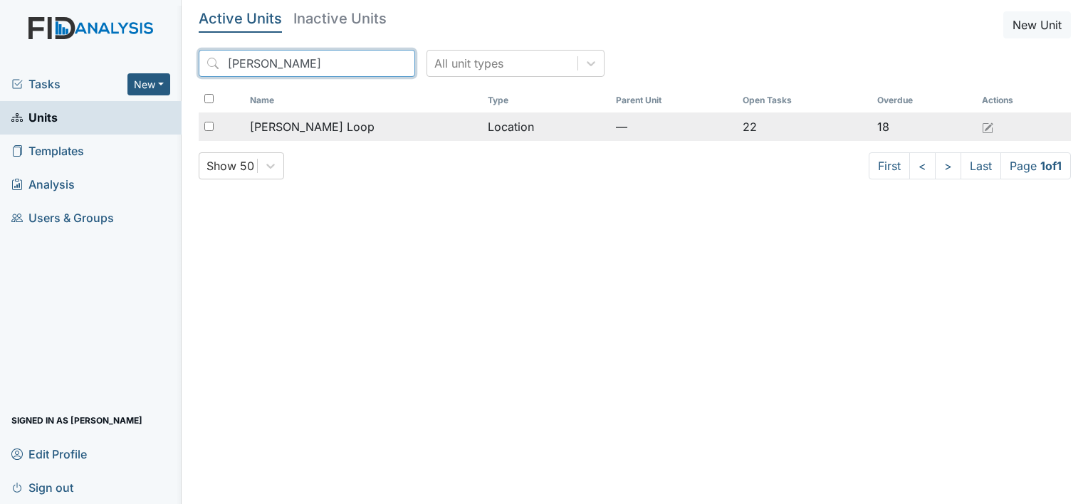
type input "Mckee"
click at [328, 123] on div "[PERSON_NAME] Loop" at bounding box center [363, 126] width 226 height 17
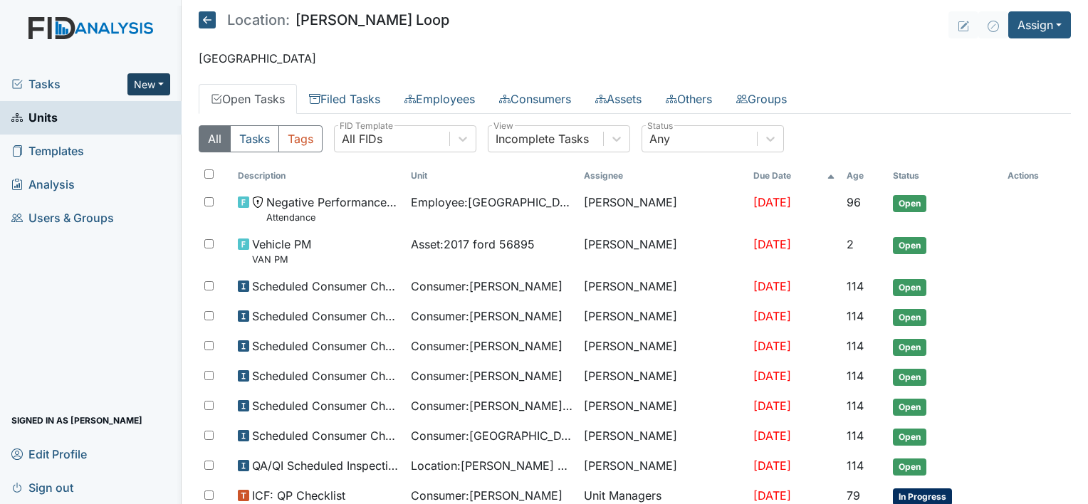
click at [152, 86] on button "New" at bounding box center [148, 84] width 43 height 22
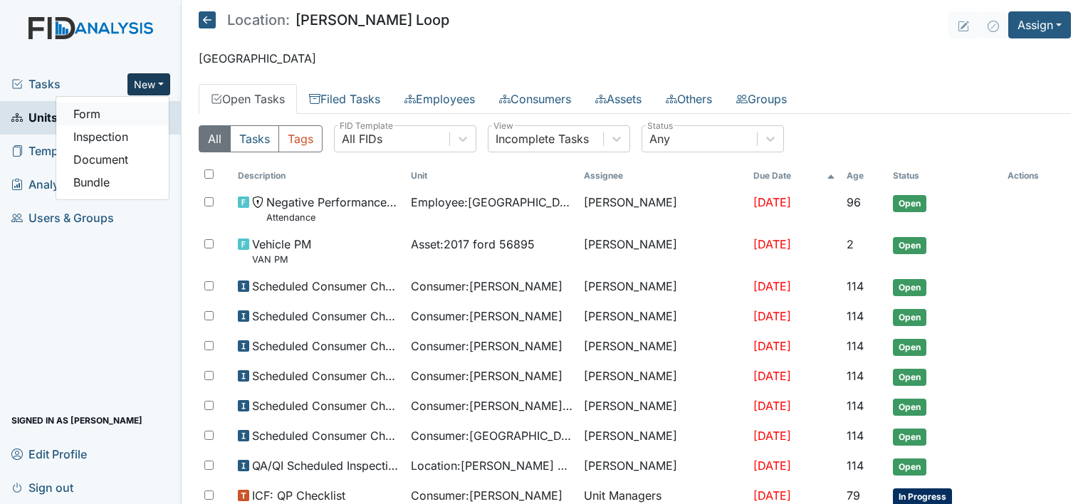
click at [103, 116] on link "Form" at bounding box center [112, 114] width 113 height 23
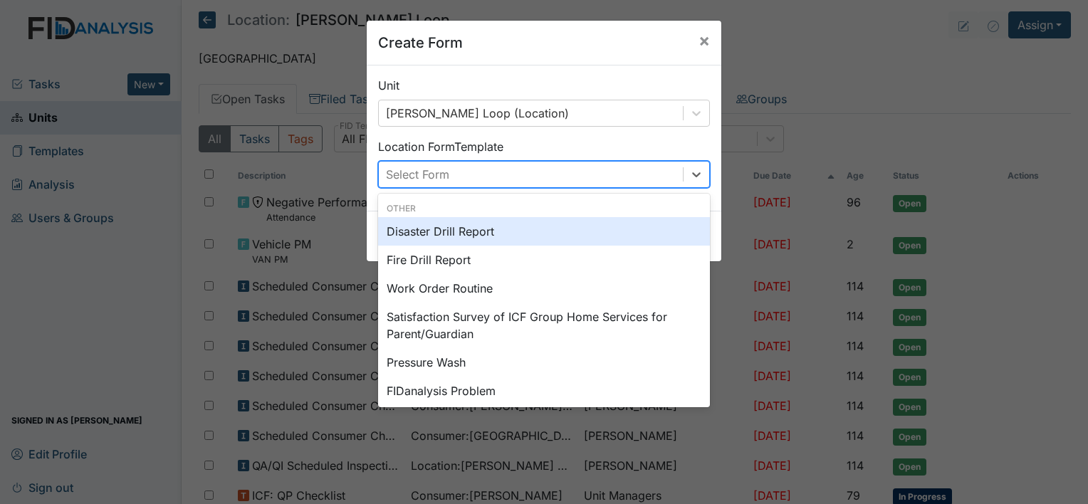
click at [511, 179] on div "Select Form" at bounding box center [531, 175] width 304 height 26
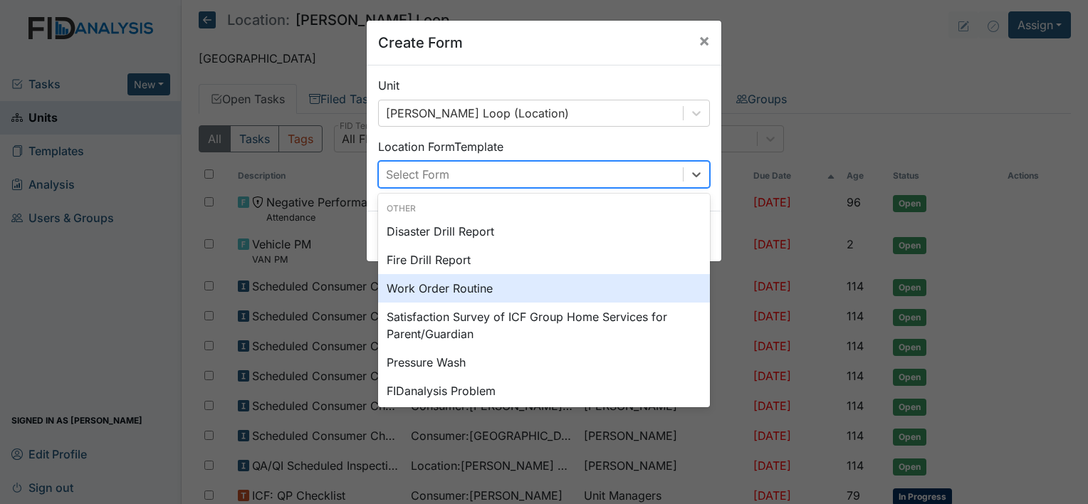
click at [479, 291] on div "Work Order Routine" at bounding box center [544, 288] width 332 height 28
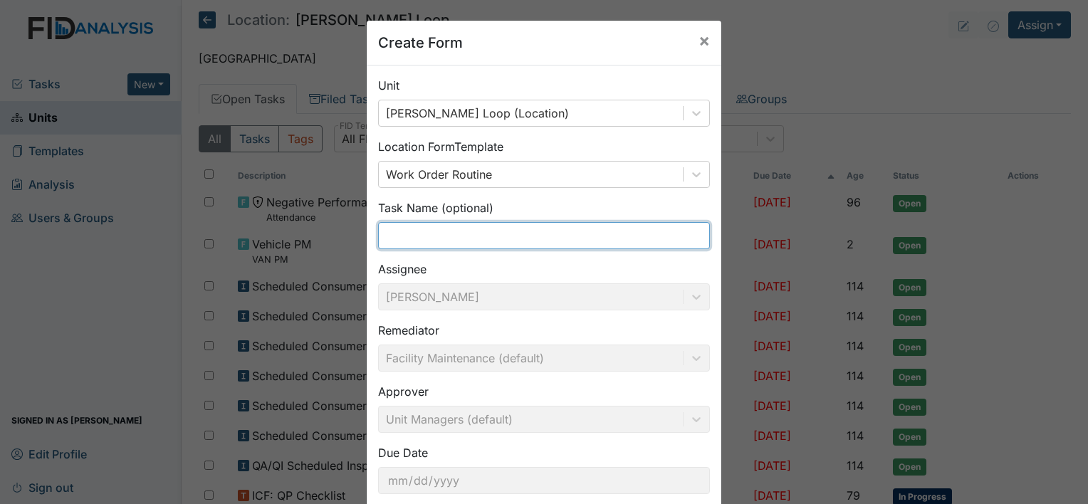
click at [410, 236] on input "text" at bounding box center [544, 235] width 332 height 27
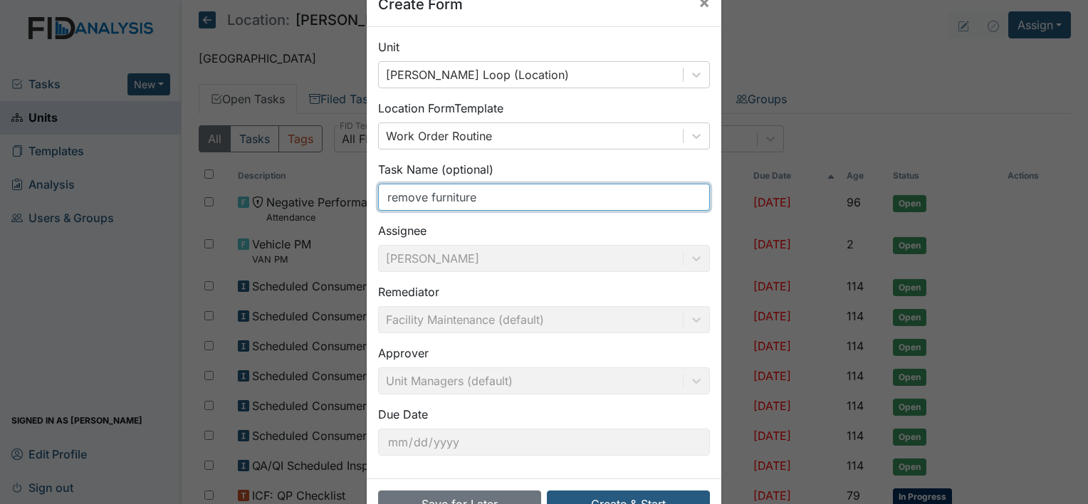
scroll to position [83, 0]
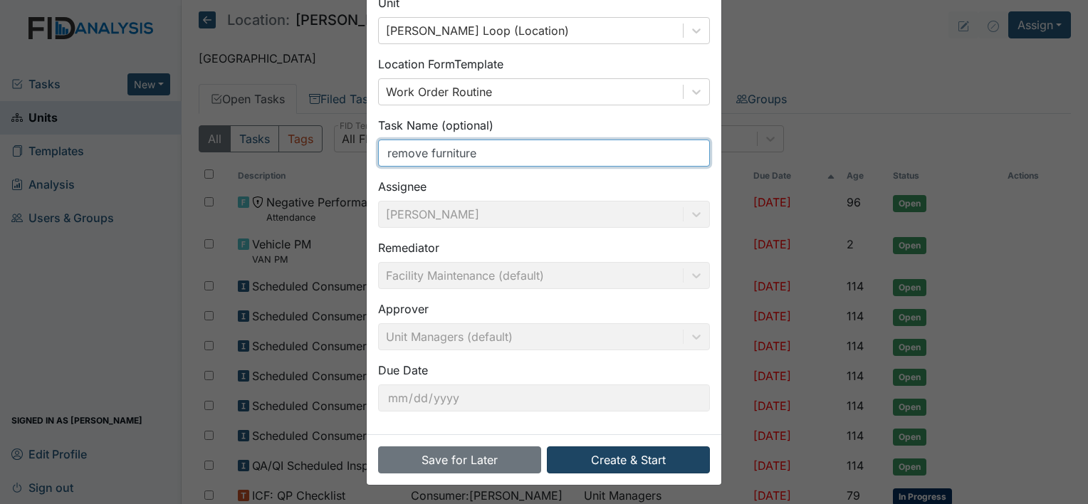
type input "remove furniture"
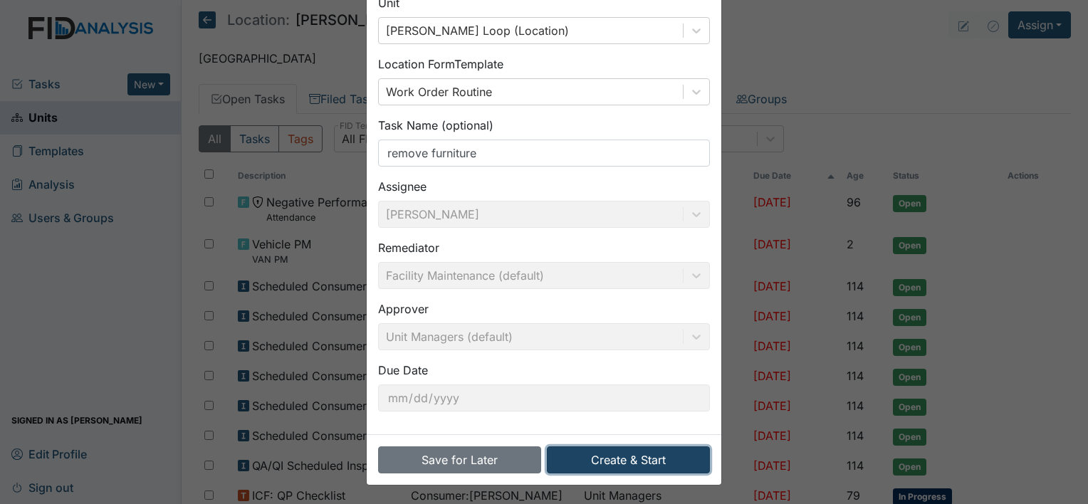
click at [609, 462] on button "Create & Start" at bounding box center [628, 460] width 163 height 27
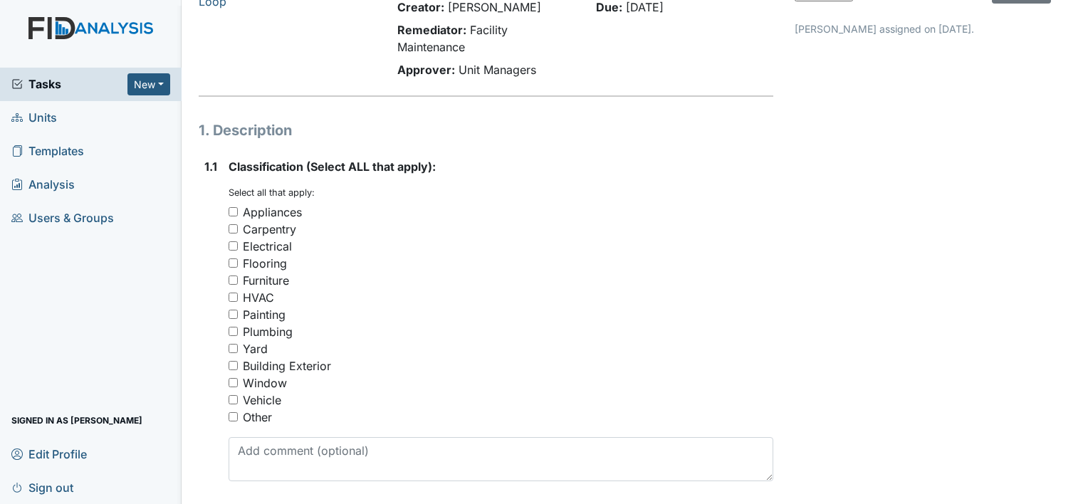
scroll to position [142, 0]
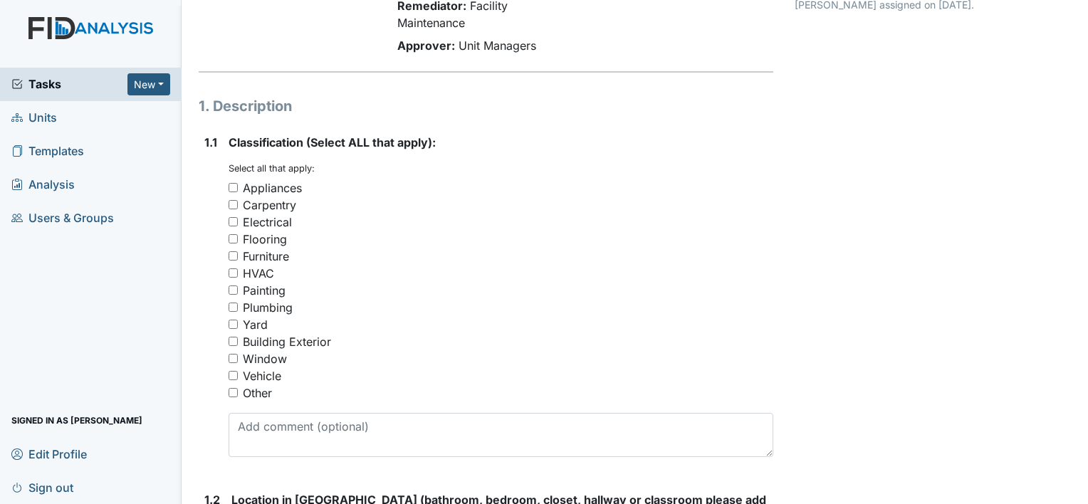
click at [235, 257] on input "Furniture" at bounding box center [233, 255] width 9 height 9
checkbox input "true"
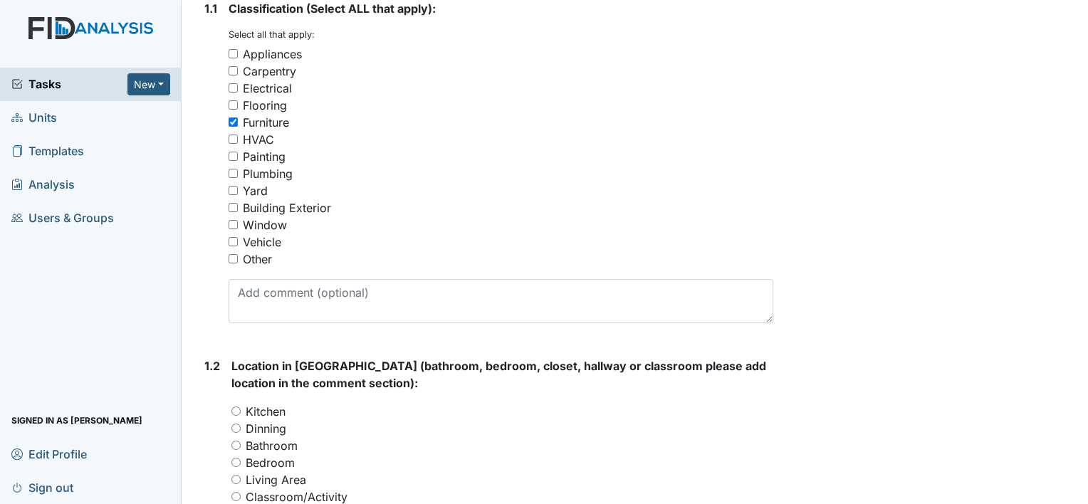
scroll to position [285, 0]
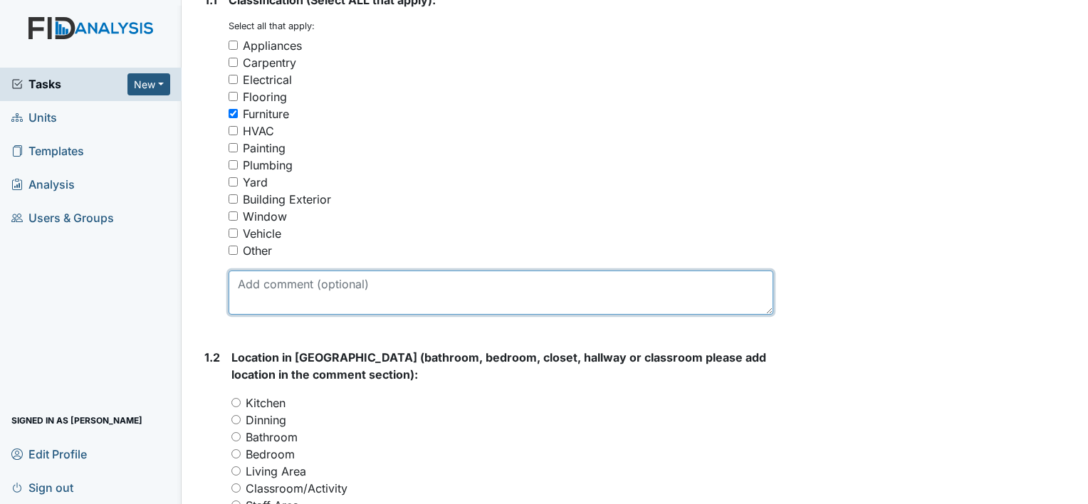
click at [268, 283] on textarea at bounding box center [501, 293] width 545 height 44
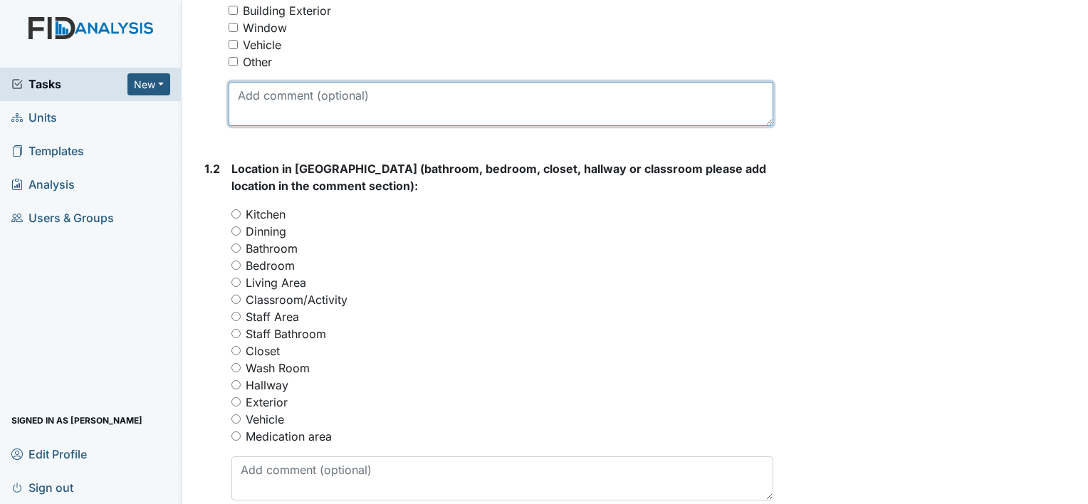
scroll to position [499, 0]
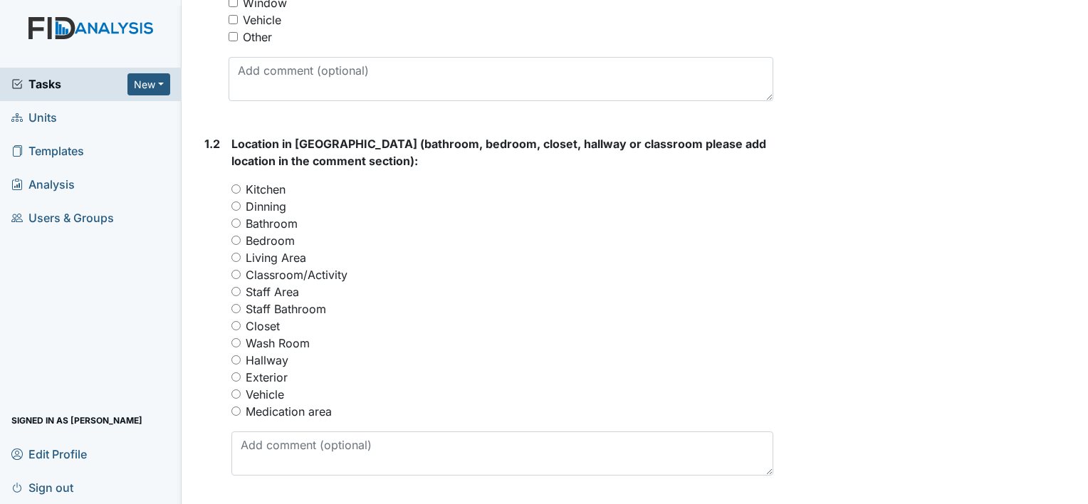
click at [236, 259] on input "Living Area" at bounding box center [235, 257] width 9 height 9
radio input "true"
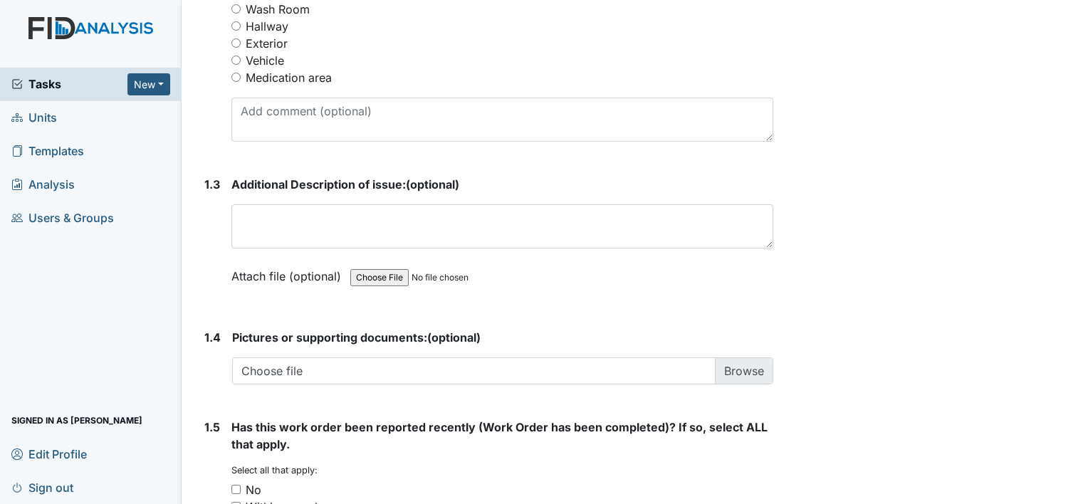
scroll to position [855, 0]
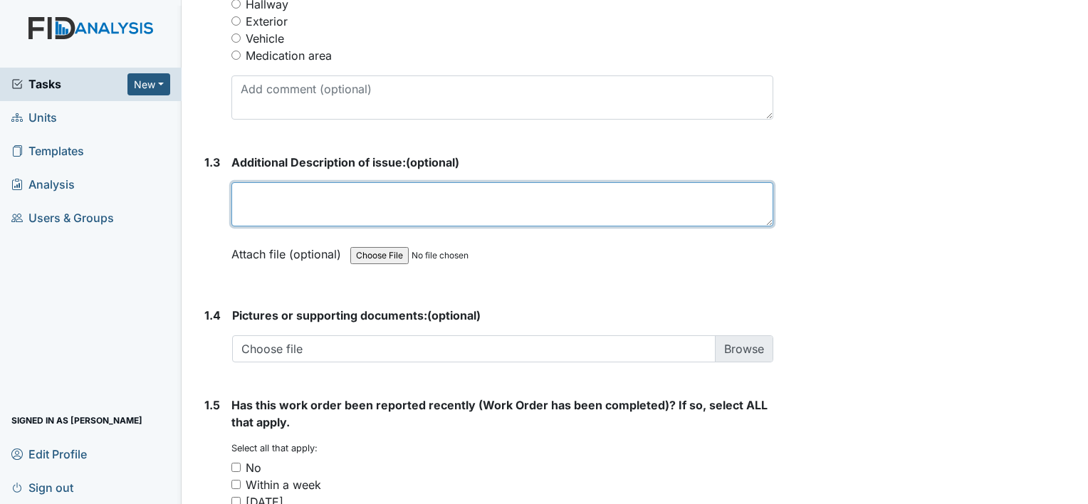
click at [265, 204] on textarea at bounding box center [502, 204] width 542 height 44
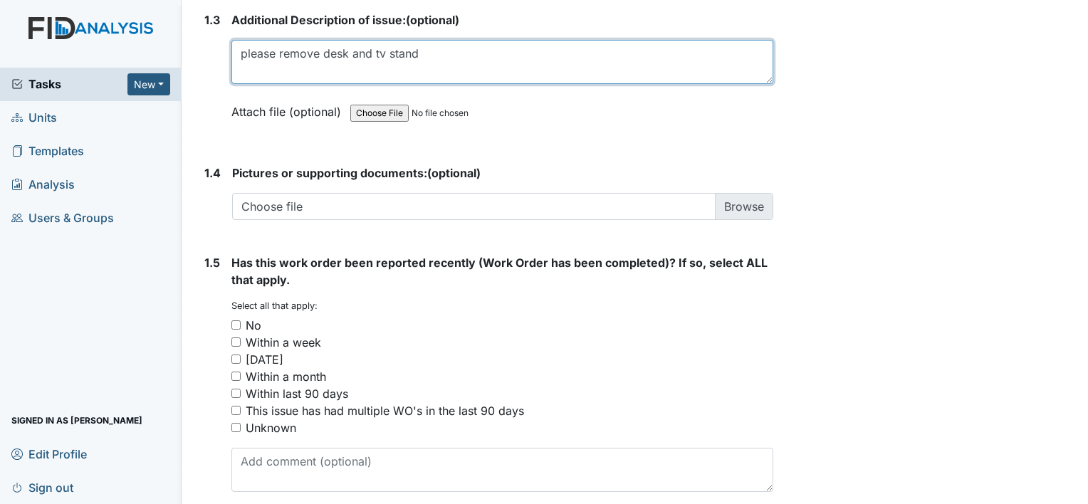
scroll to position [1056, 0]
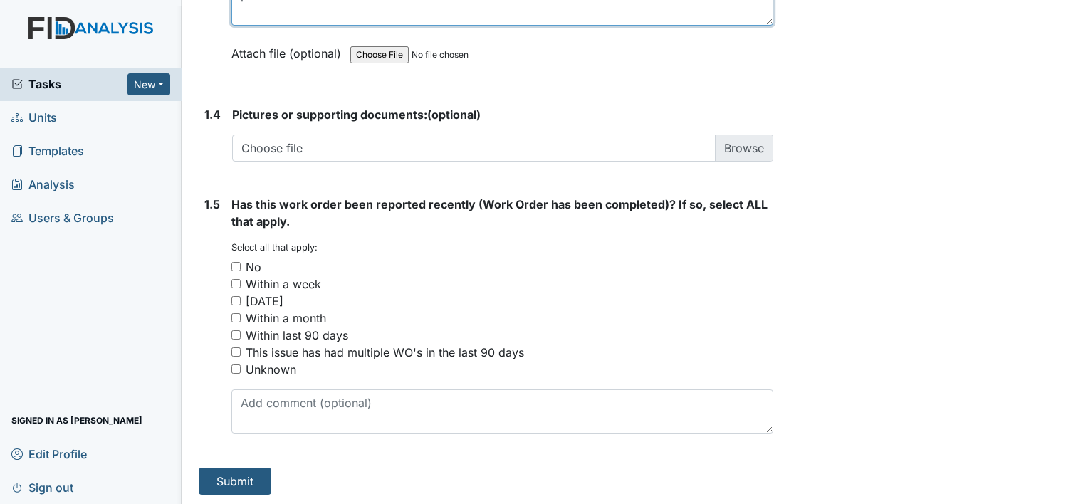
type textarea "please remove desk and tv stand"
click at [236, 264] on input "No" at bounding box center [235, 266] width 9 height 9
checkbox input "true"
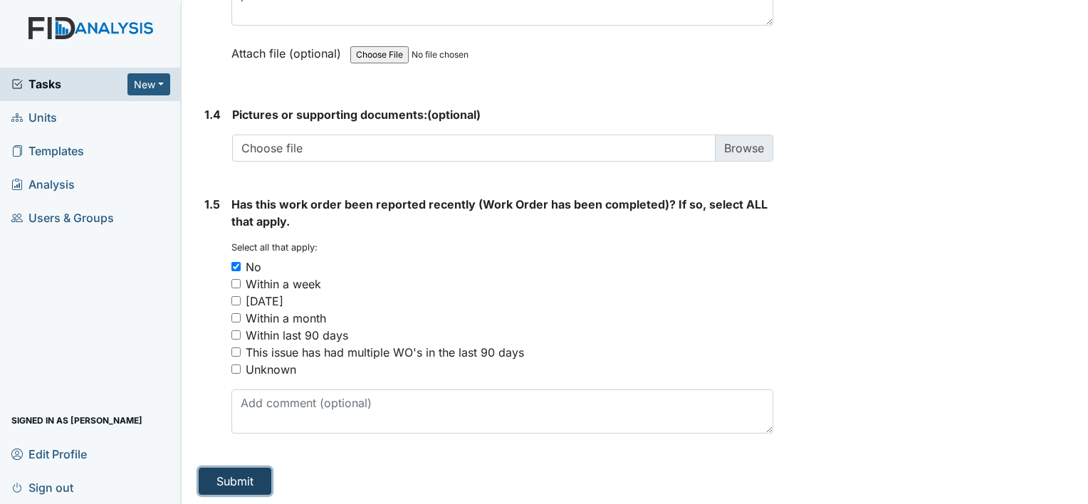
click at [251, 484] on button "Submit" at bounding box center [235, 481] width 73 height 27
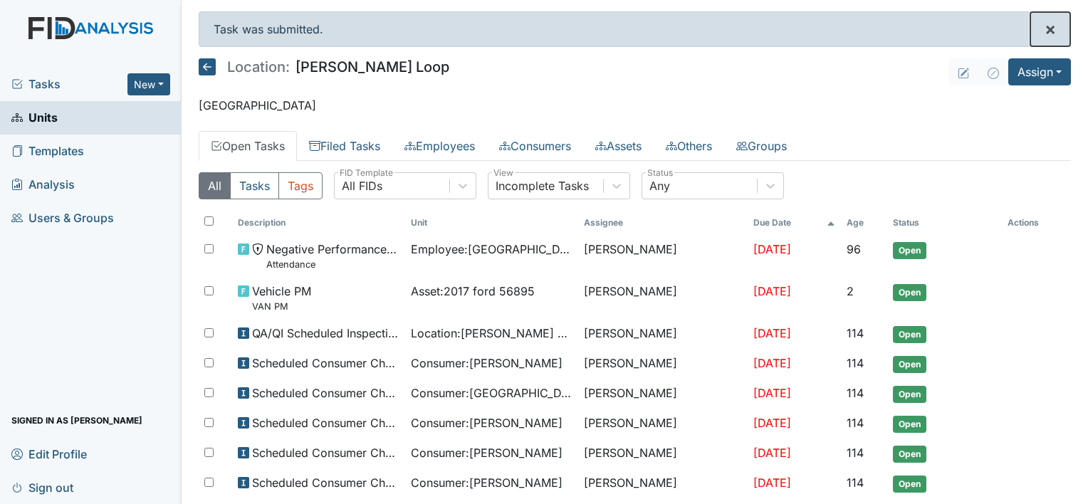
click at [1045, 31] on span "×" at bounding box center [1050, 29] width 11 height 21
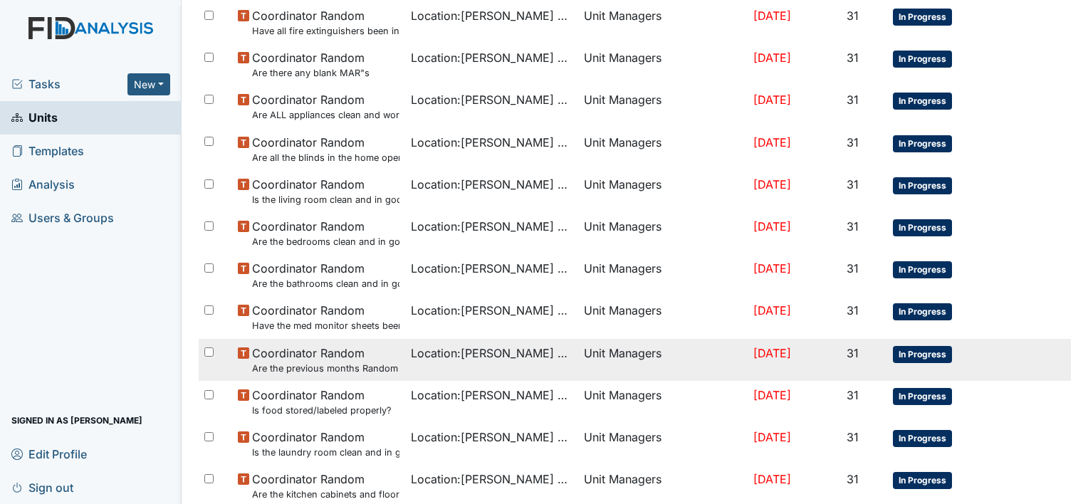
scroll to position [931, 0]
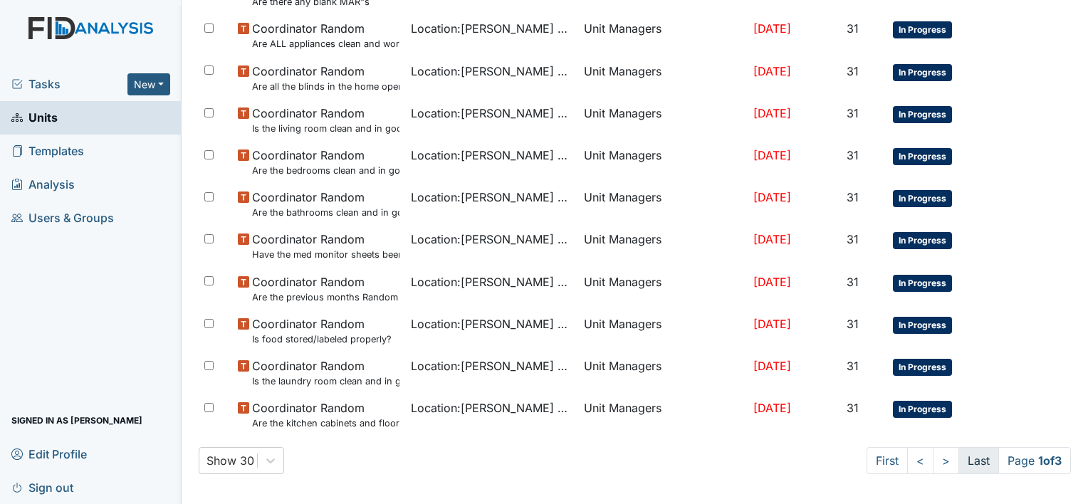
click at [967, 459] on link "Last" at bounding box center [979, 460] width 41 height 27
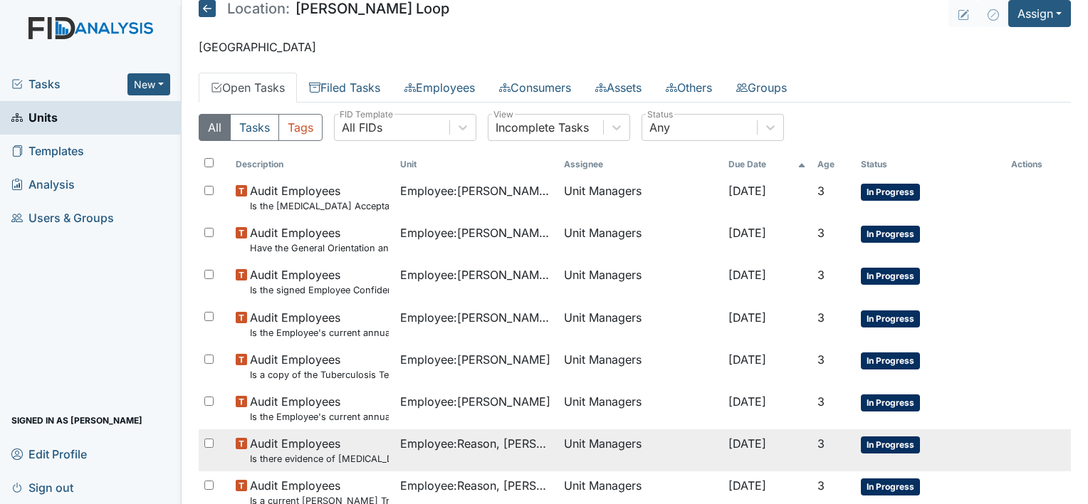
scroll to position [0, 0]
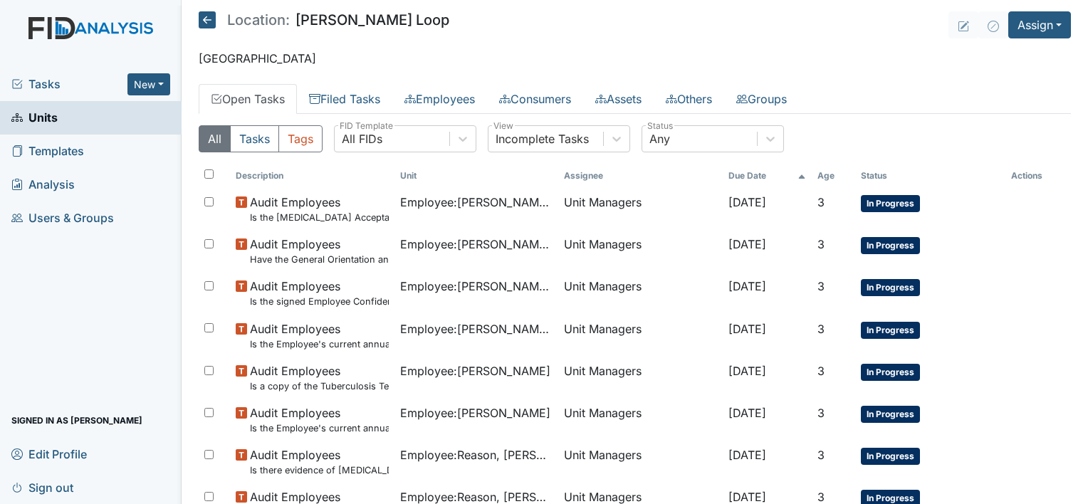
click at [90, 28] on img at bounding box center [91, 42] width 182 height 51
click at [36, 25] on img at bounding box center [91, 42] width 182 height 51
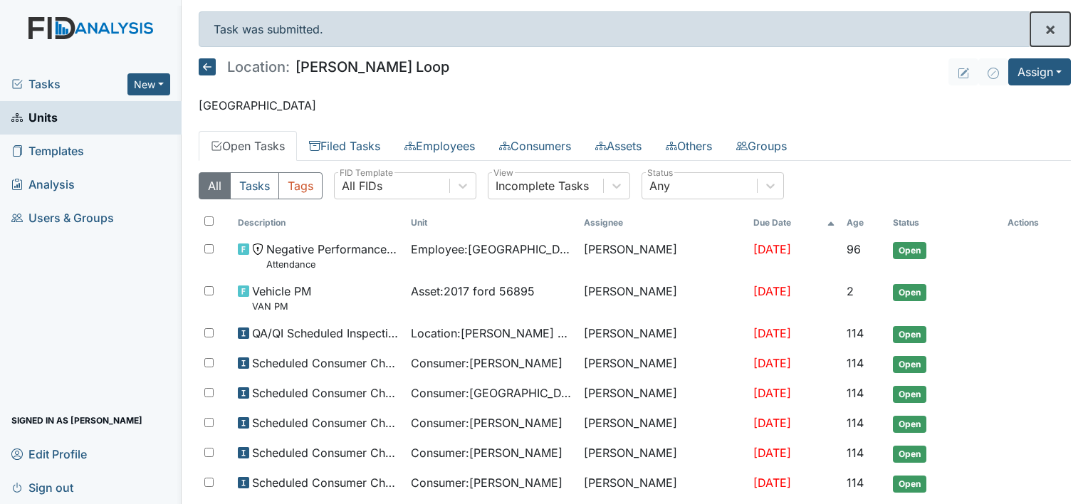
click at [1045, 31] on span "×" at bounding box center [1050, 29] width 11 height 21
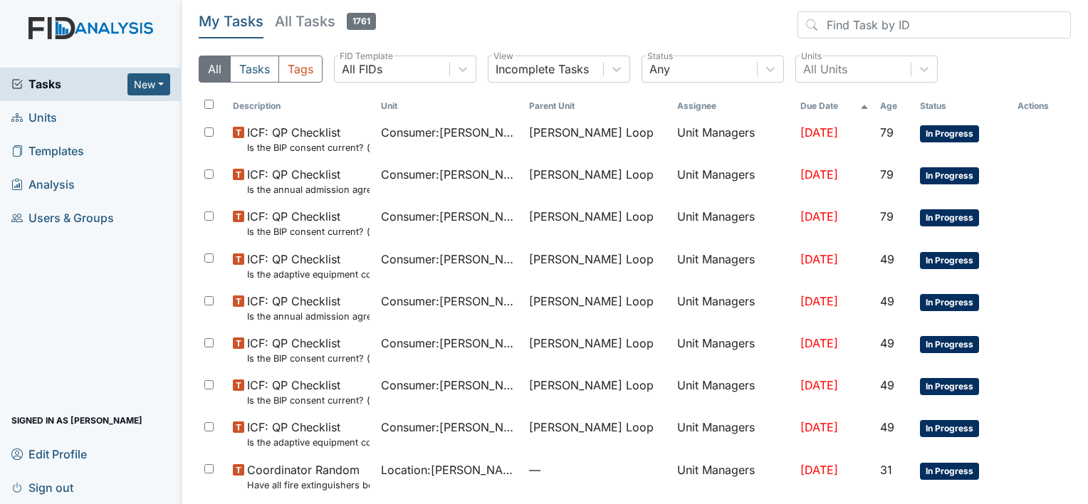
click at [46, 121] on span "Units" at bounding box center [34, 118] width 46 height 22
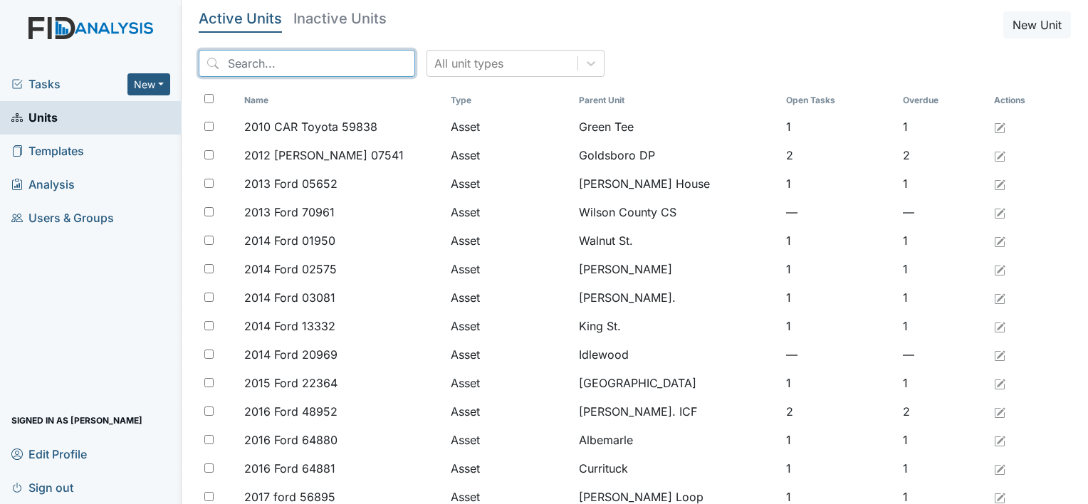
click at [293, 61] on input "search" at bounding box center [307, 63] width 217 height 27
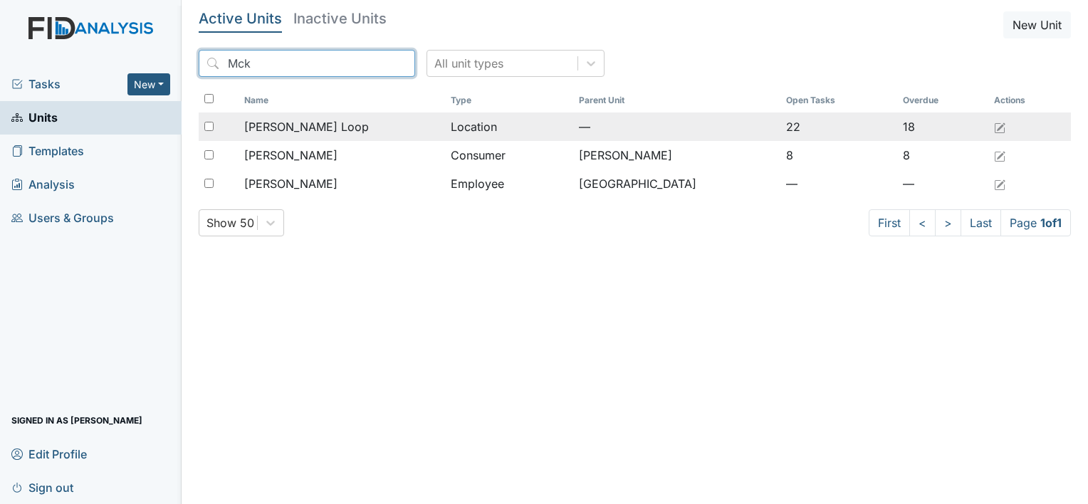
type input "Mck"
click at [342, 125] on div "[PERSON_NAME] Loop" at bounding box center [341, 126] width 195 height 17
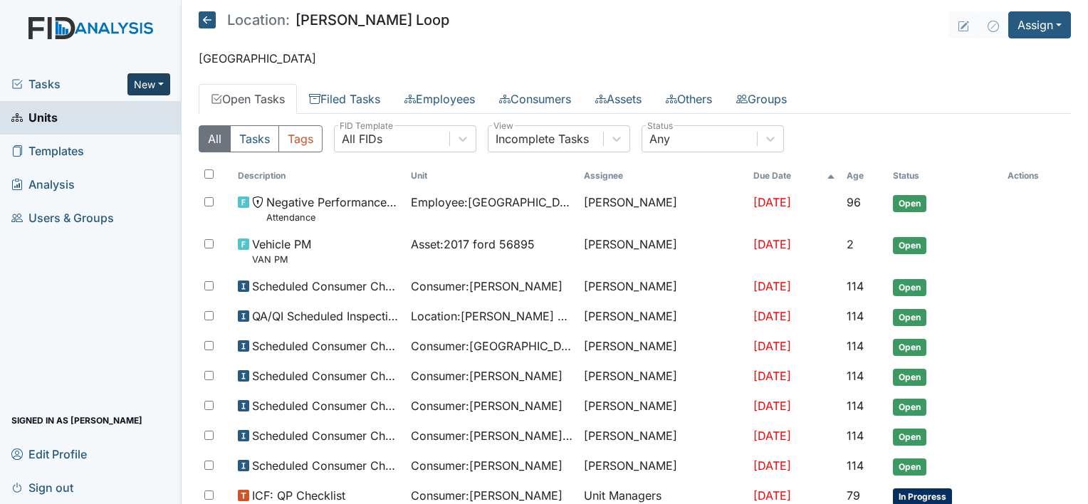
click at [141, 79] on button "New" at bounding box center [148, 84] width 43 height 22
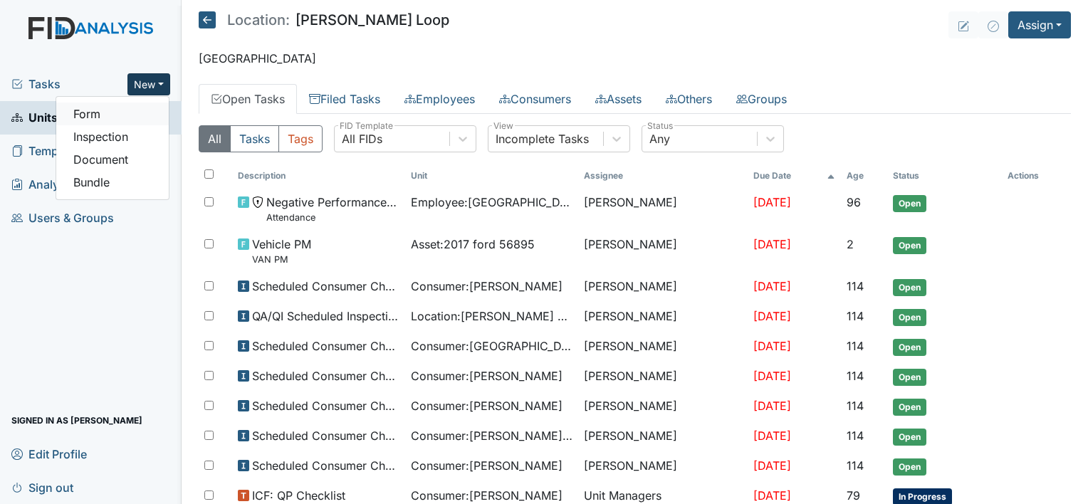
click at [108, 108] on link "Form" at bounding box center [112, 114] width 113 height 23
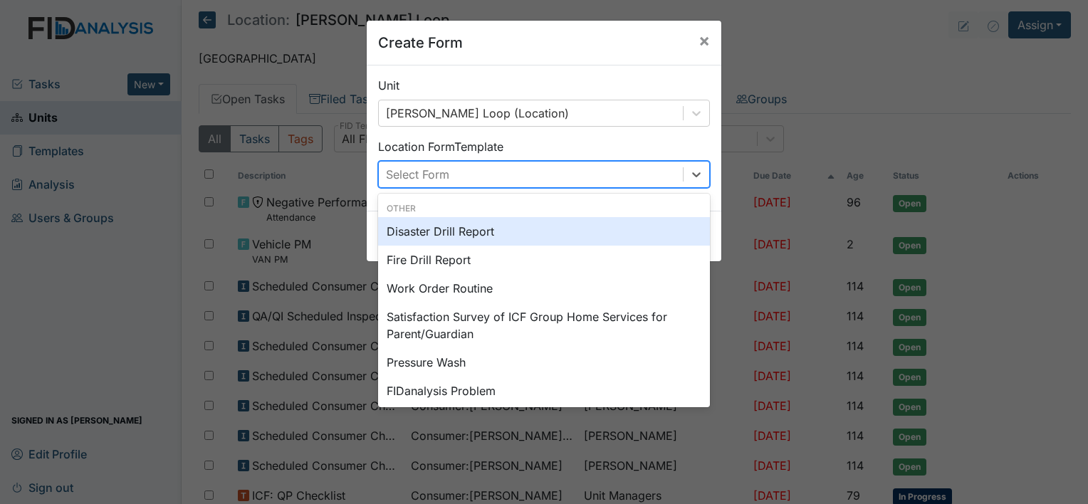
click at [473, 171] on div "Select Form" at bounding box center [531, 175] width 304 height 26
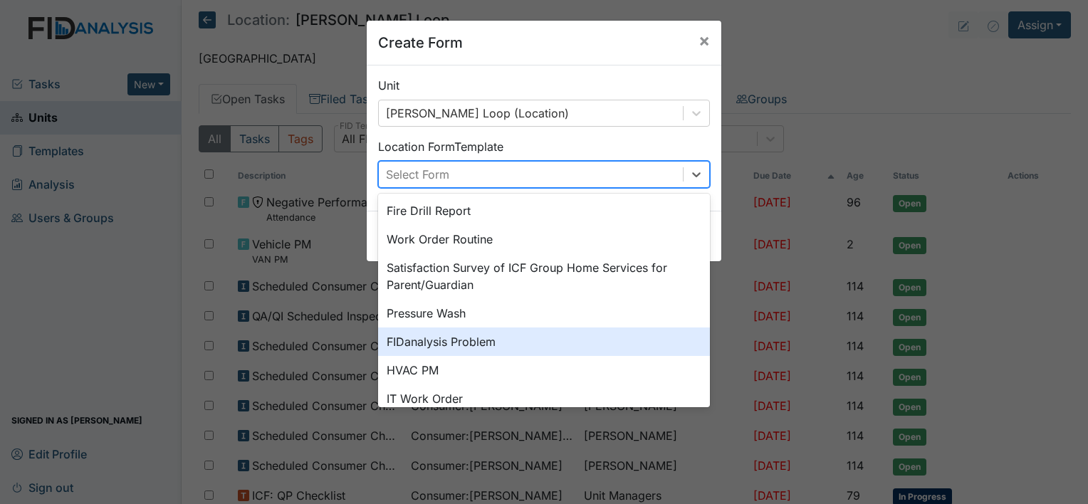
scroll to position [71, 0]
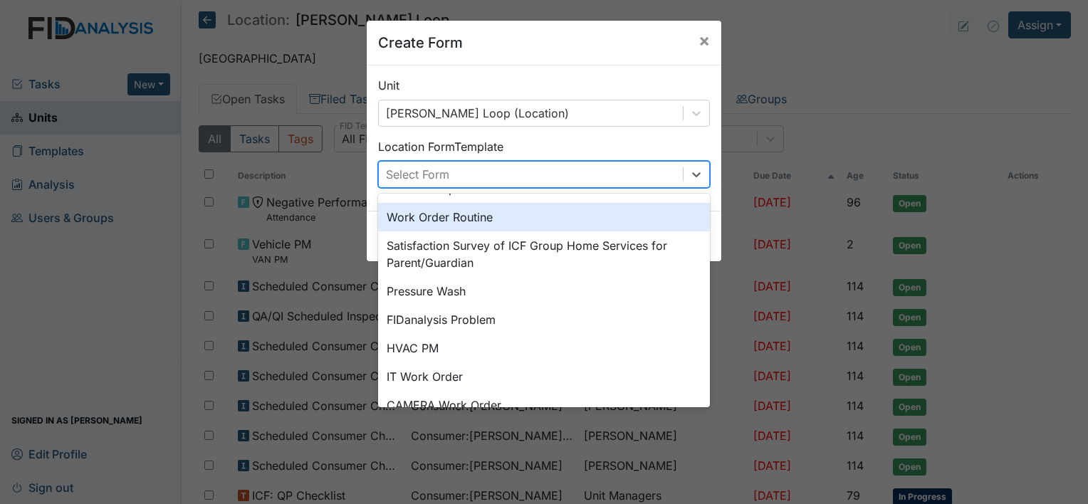
click at [447, 212] on div "Work Order Routine" at bounding box center [544, 217] width 332 height 28
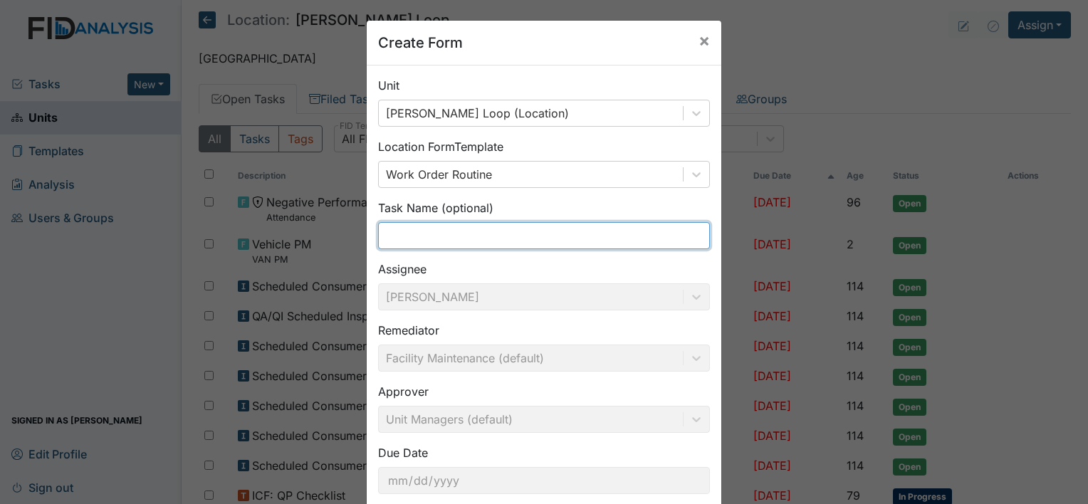
click at [434, 239] on input "text" at bounding box center [544, 235] width 332 height 27
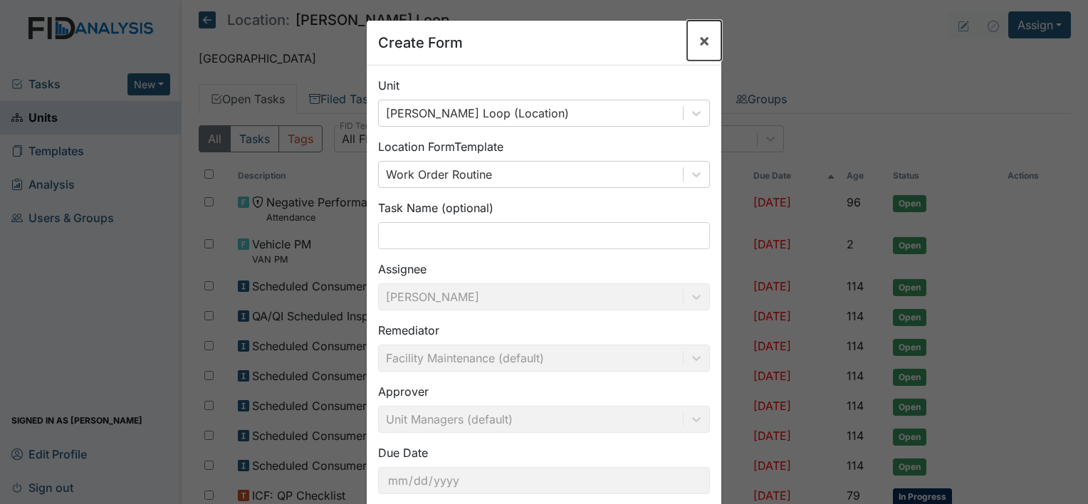
click at [699, 40] on span "×" at bounding box center [704, 40] width 11 height 21
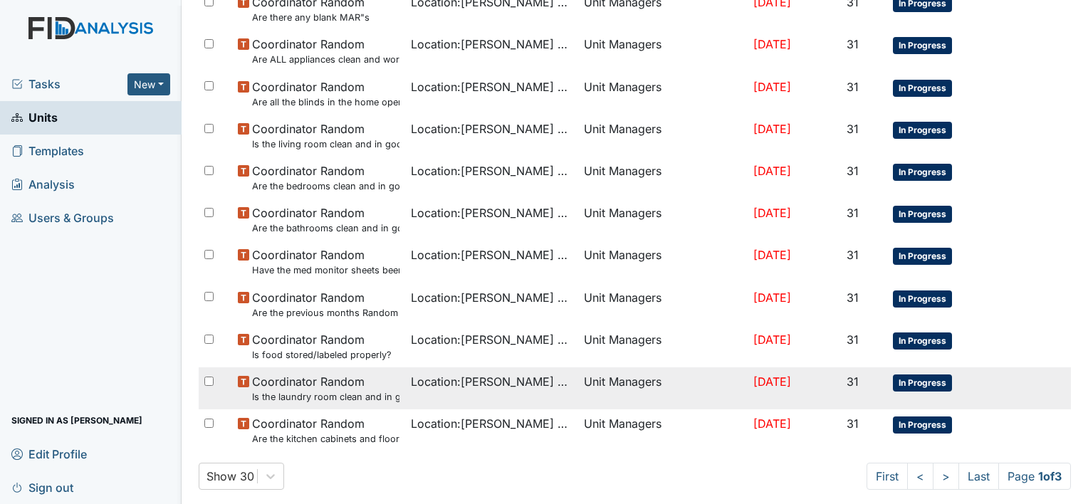
scroll to position [931, 0]
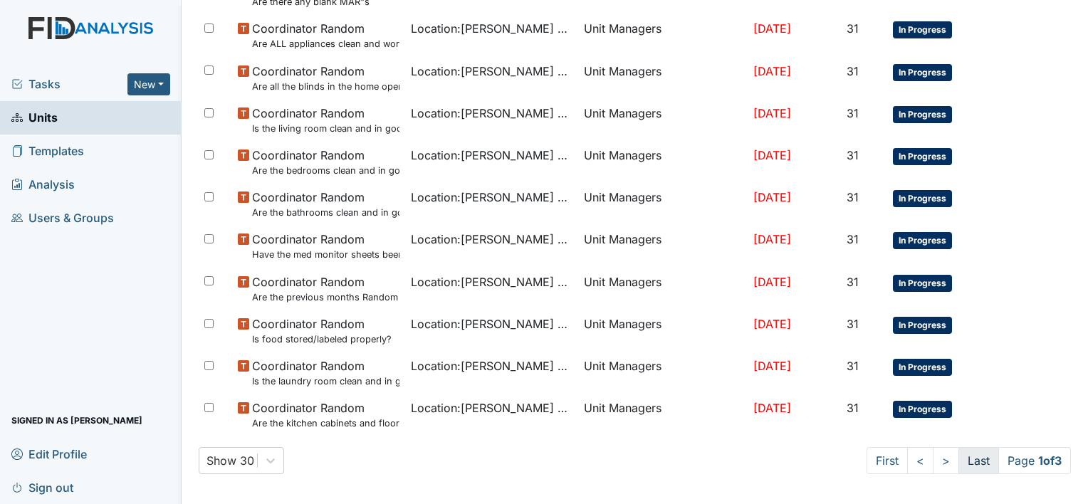
click at [966, 456] on link "Last" at bounding box center [979, 460] width 41 height 27
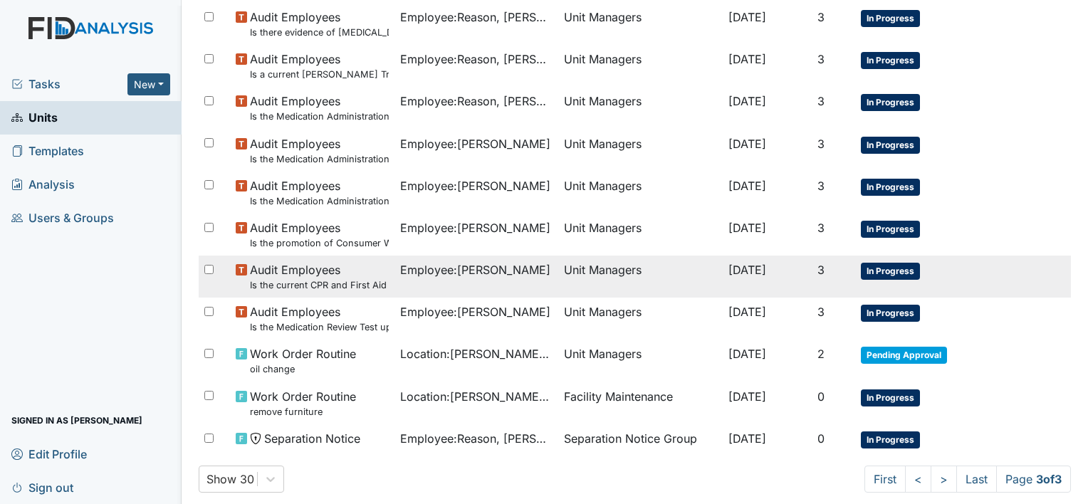
scroll to position [417, 0]
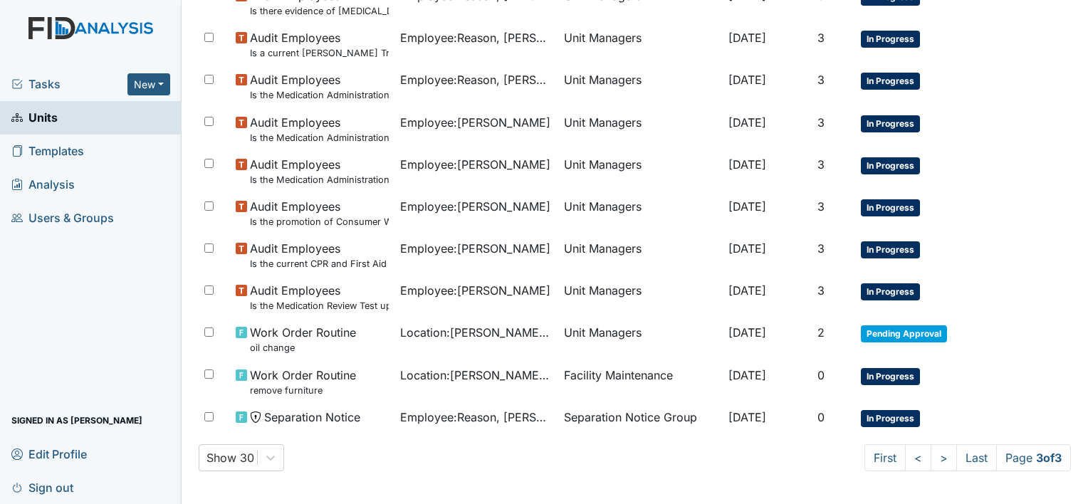
click at [62, 489] on span "Sign out" at bounding box center [42, 487] width 62 height 22
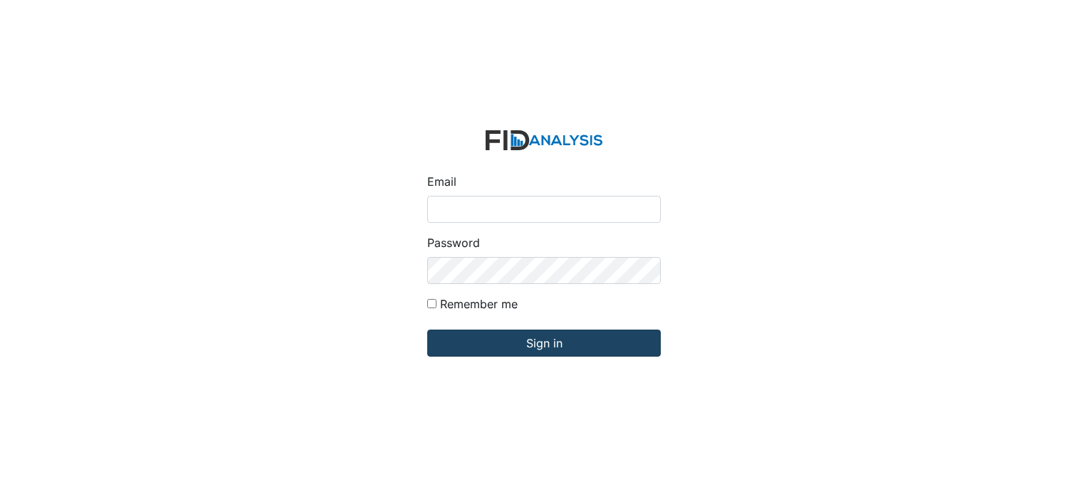
type input "[EMAIL_ADDRESS][DOMAIN_NAME]"
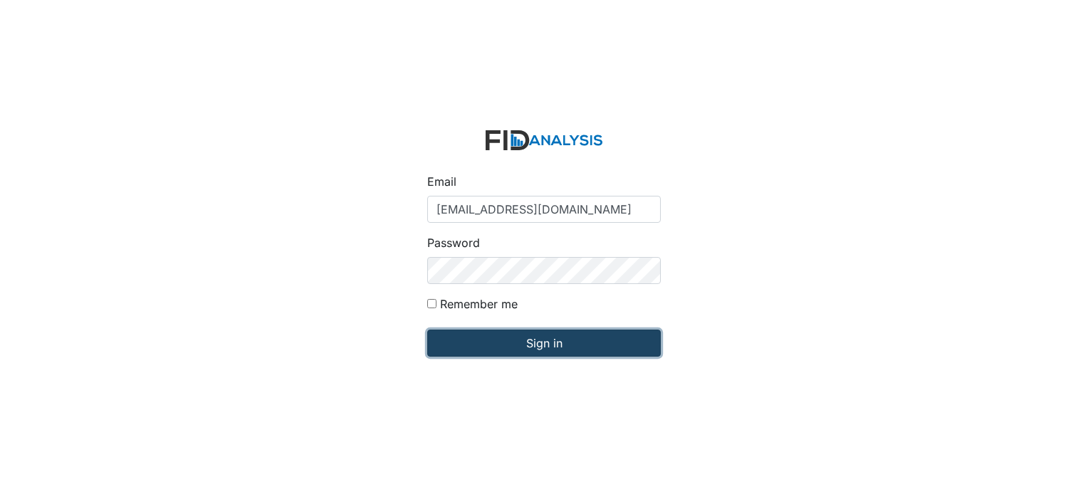
click at [536, 343] on input "Sign in" at bounding box center [544, 343] width 234 height 27
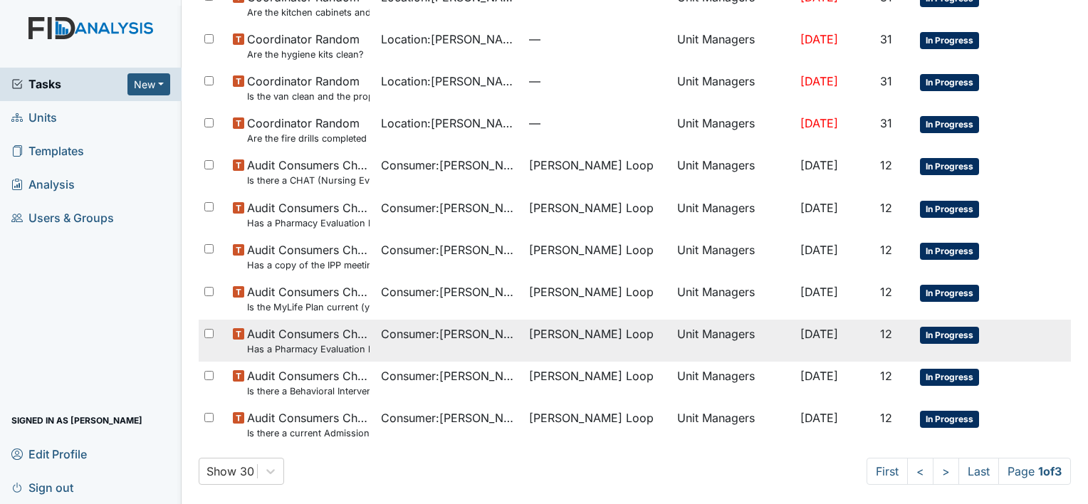
scroll to position [940, 0]
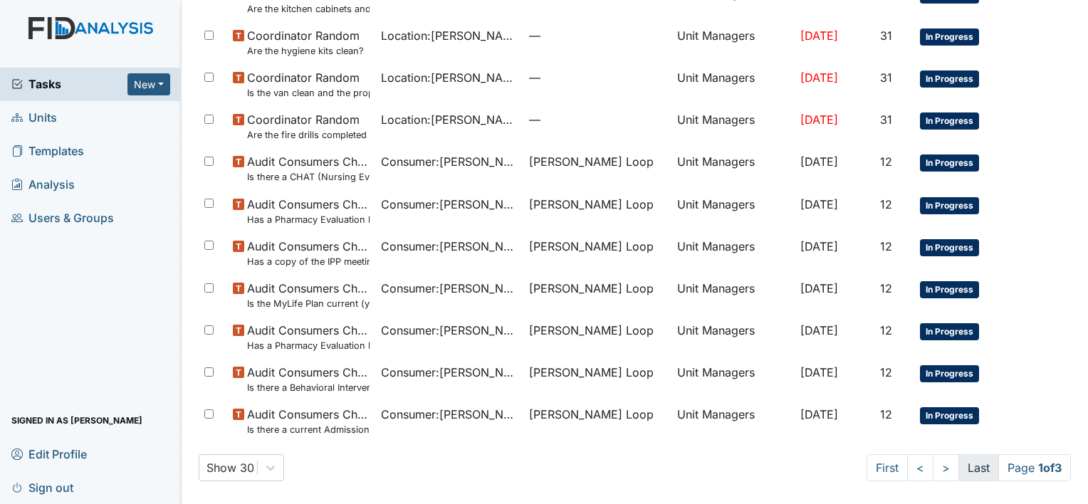
click at [969, 469] on link "Last" at bounding box center [979, 467] width 41 height 27
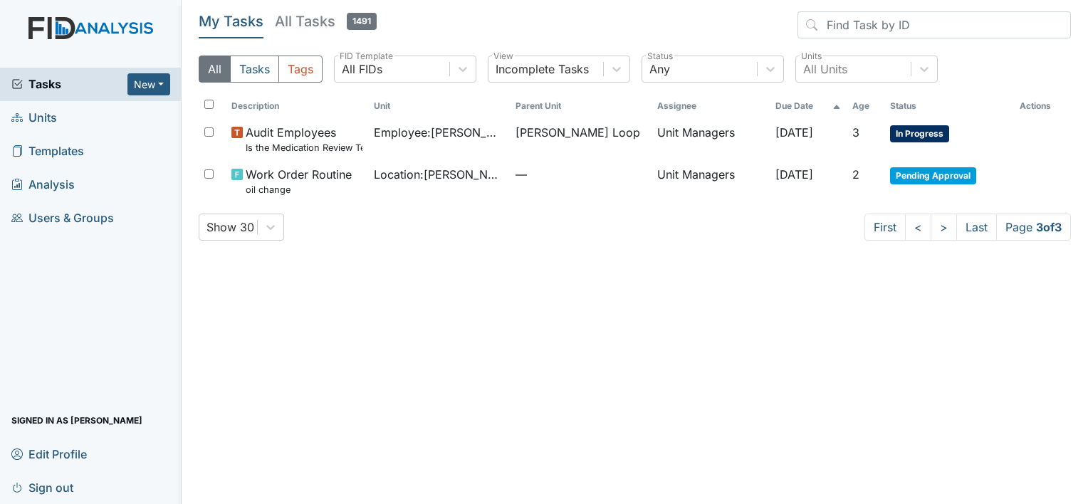
click at [50, 120] on span "Units" at bounding box center [34, 118] width 46 height 22
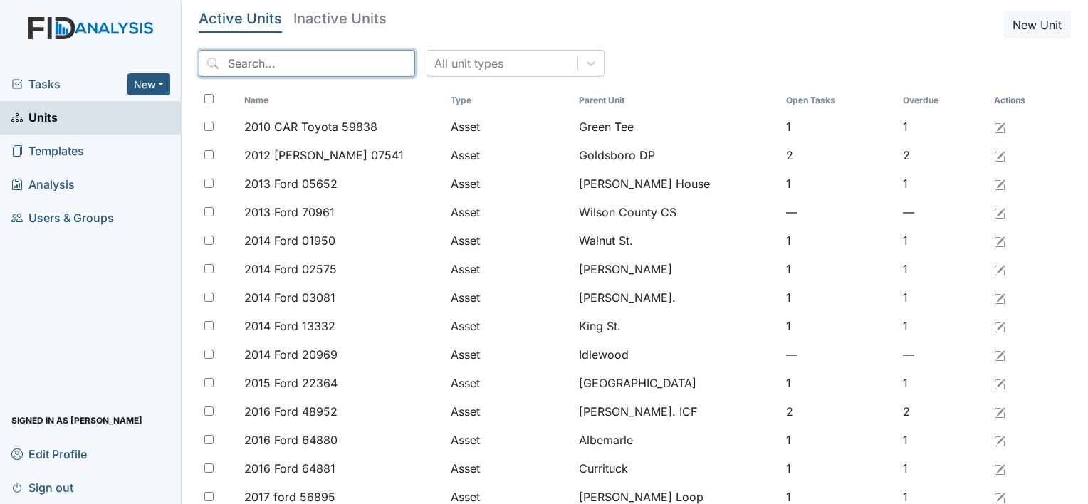
click at [259, 61] on input "search" at bounding box center [307, 63] width 217 height 27
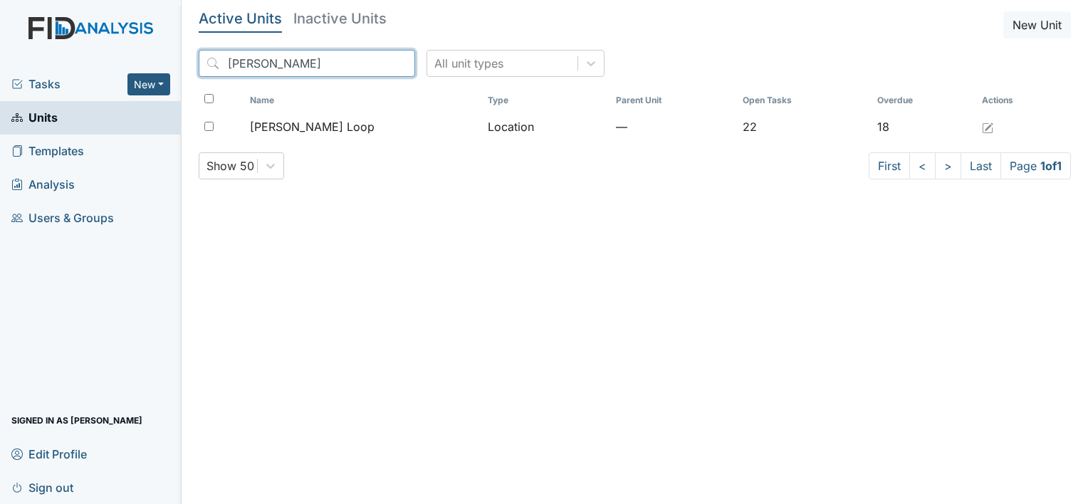
type input "Mckee"
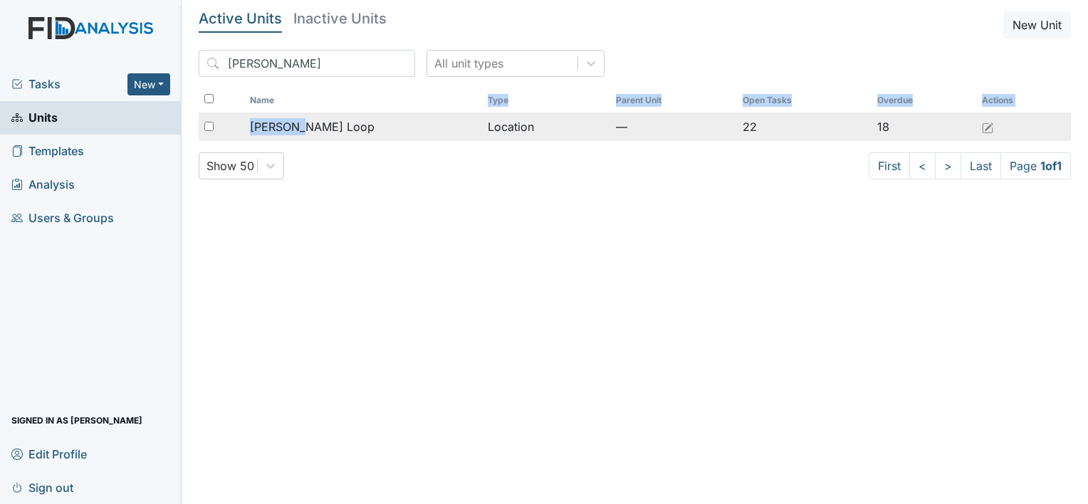
drag, startPoint x: 299, startPoint y: 100, endPoint x: 301, endPoint y: 117, distance: 16.5
click at [301, 117] on div "Active Units Inactive Units New Unit Mckee All unit types Name Type Parent Unit…" at bounding box center [635, 100] width 873 height 179
drag, startPoint x: 301, startPoint y: 117, endPoint x: 302, endPoint y: 125, distance: 7.9
click at [302, 125] on span "McKeel Loop" at bounding box center [312, 126] width 125 height 17
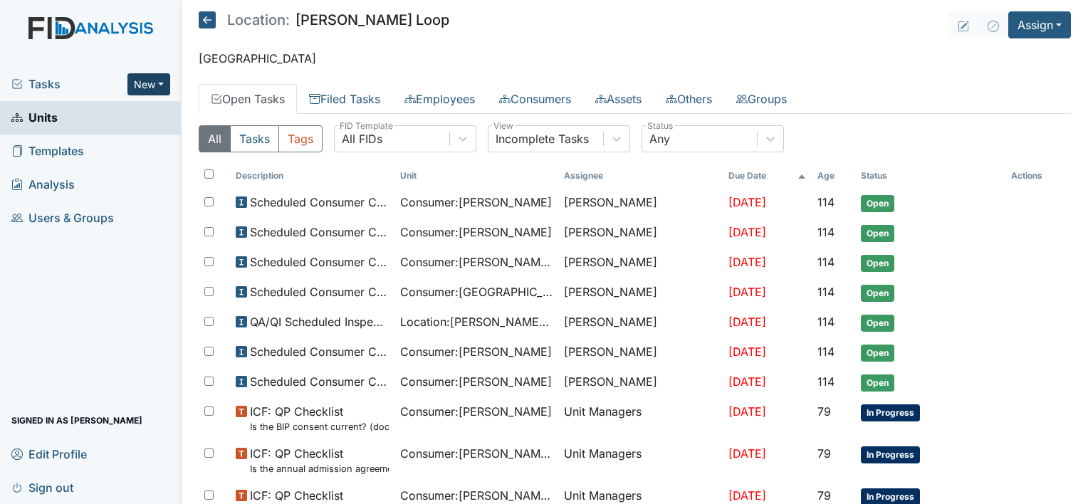
click at [154, 83] on button "New" at bounding box center [148, 84] width 43 height 22
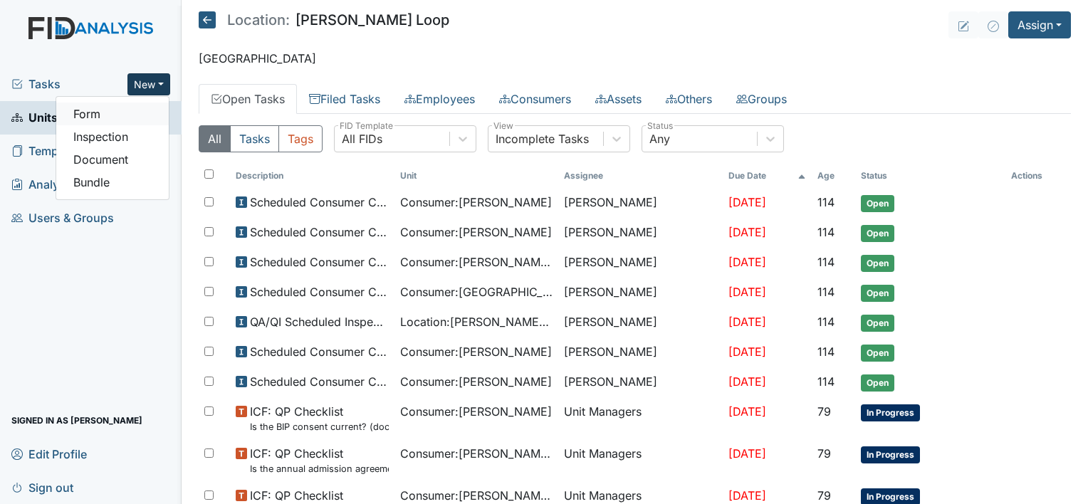
click at [108, 113] on link "Form" at bounding box center [112, 114] width 113 height 23
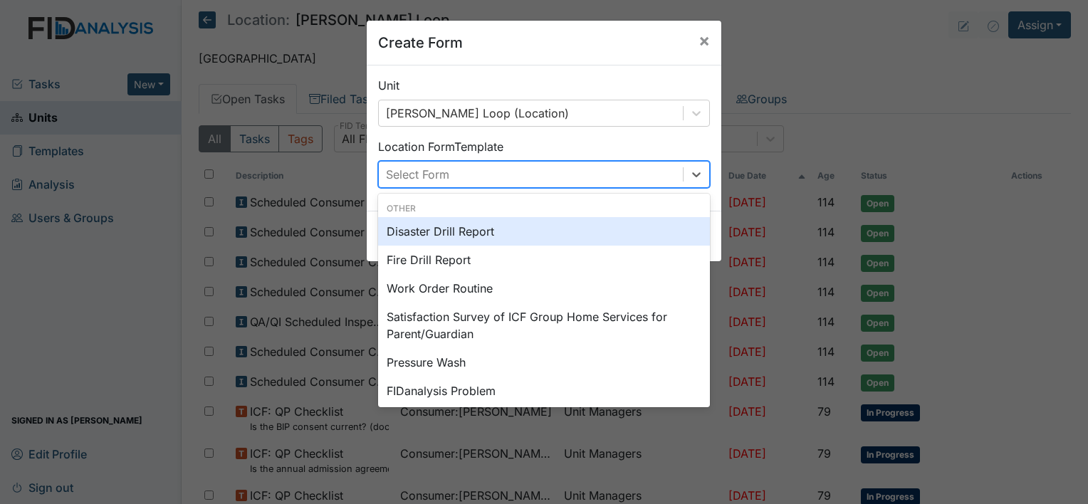
click at [467, 167] on div "Select Form" at bounding box center [531, 175] width 304 height 26
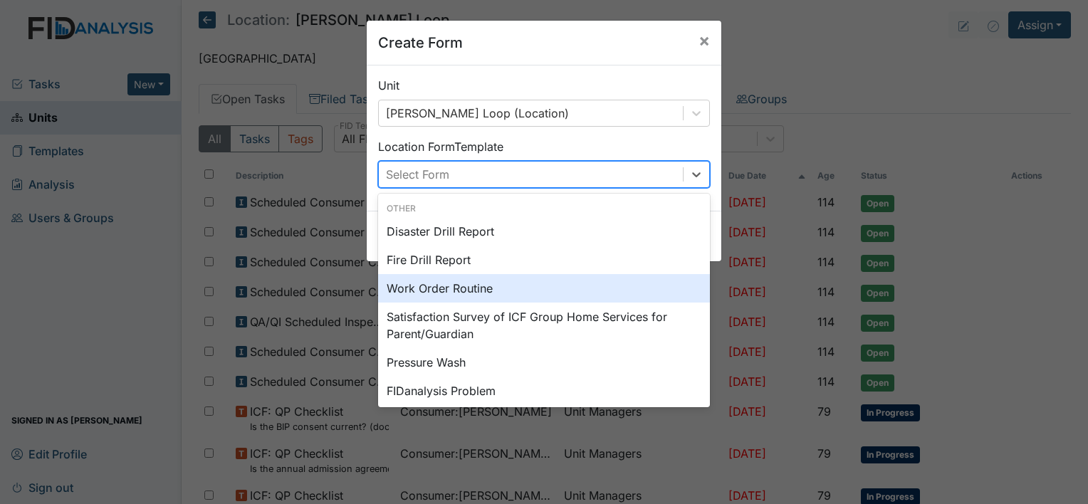
click at [484, 293] on div "Work Order Routine" at bounding box center [544, 288] width 332 height 28
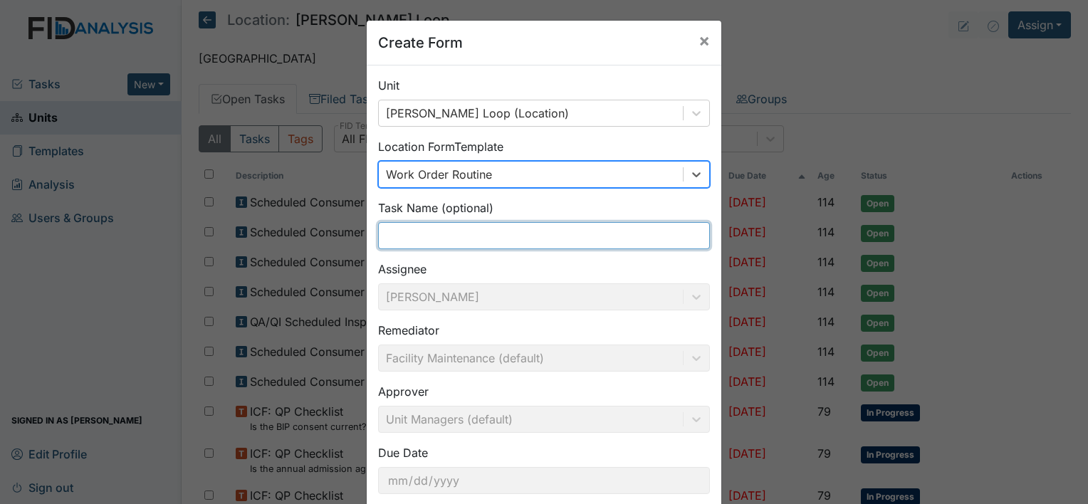
click at [397, 234] on input "text" at bounding box center [544, 235] width 332 height 27
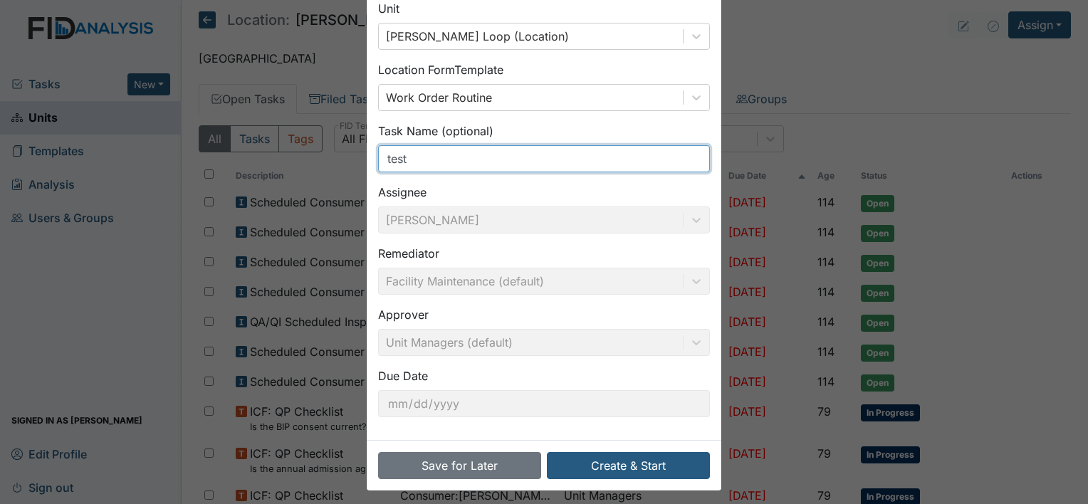
scroll to position [83, 0]
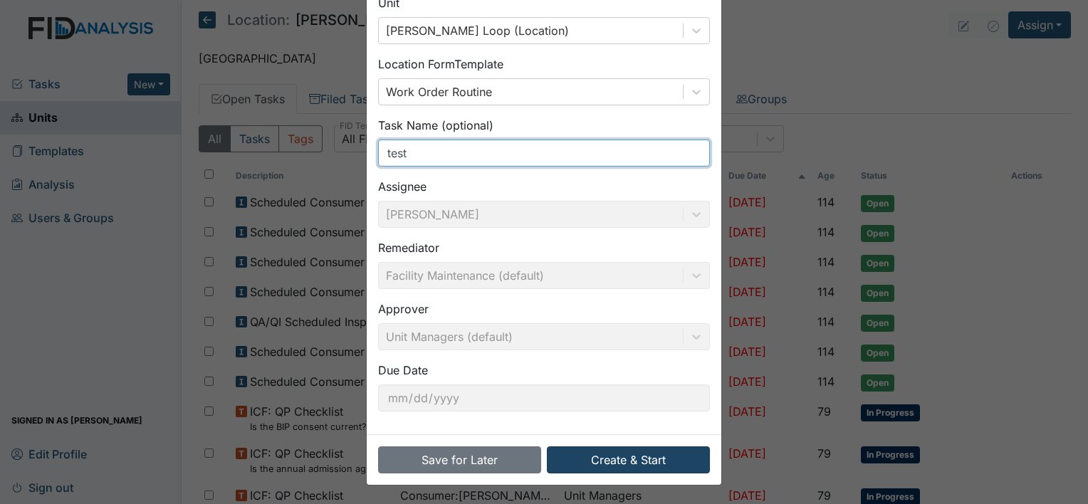
type input "test"
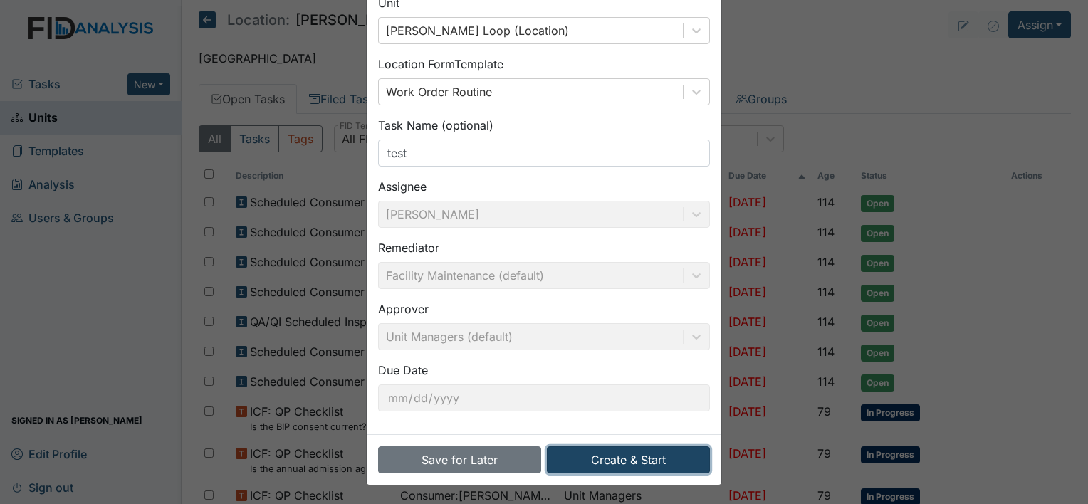
click at [620, 459] on button "Create & Start" at bounding box center [628, 460] width 163 height 27
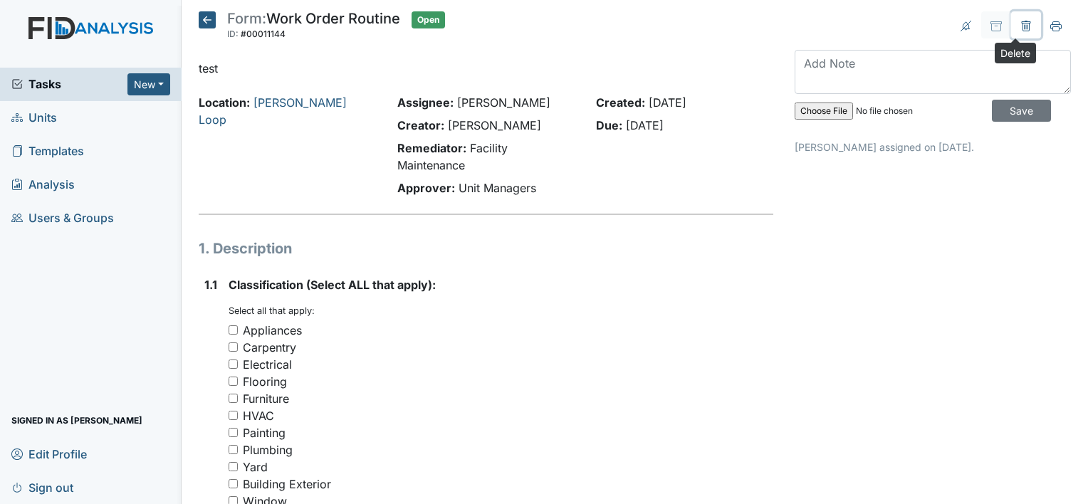
click at [1021, 21] on icon at bounding box center [1026, 26] width 11 height 11
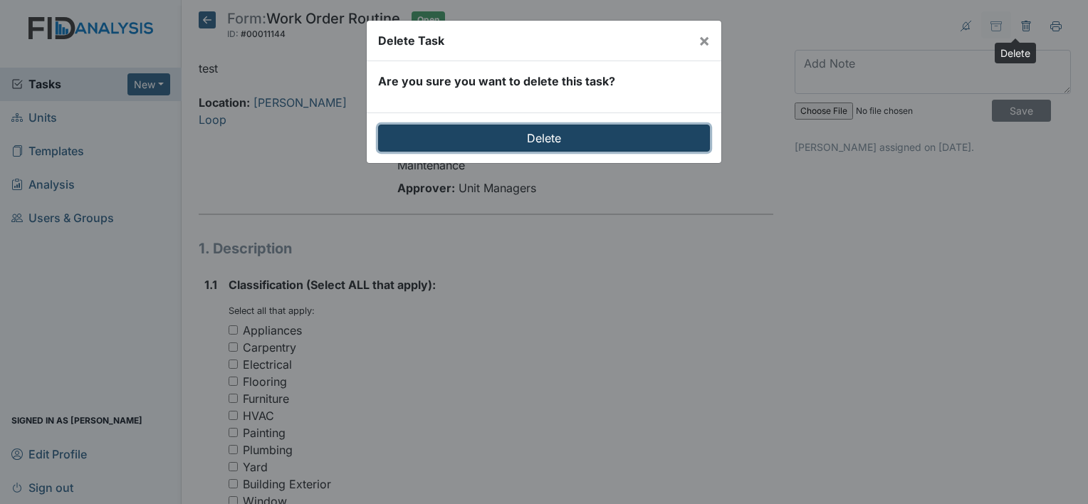
click at [606, 132] on input "Delete" at bounding box center [544, 138] width 332 height 27
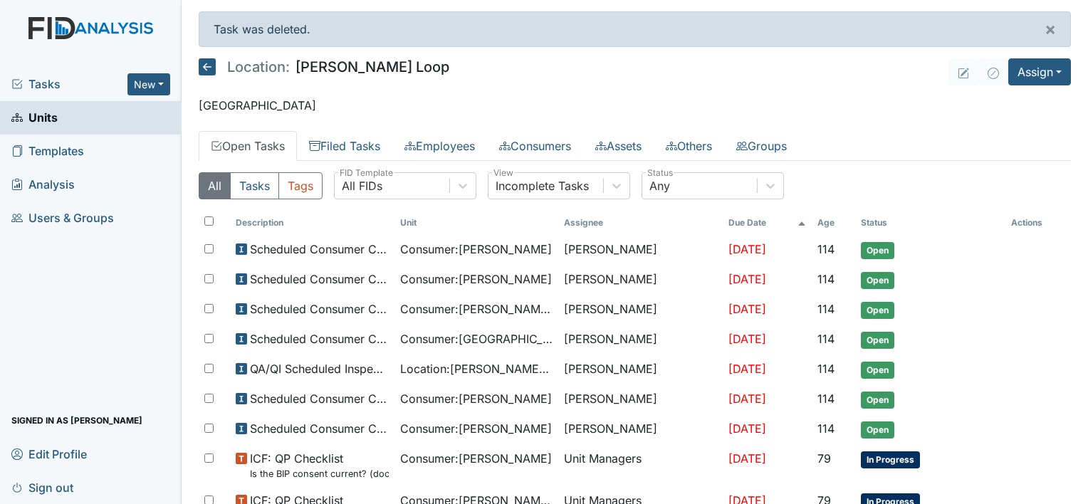
click at [207, 63] on icon at bounding box center [207, 66] width 17 height 17
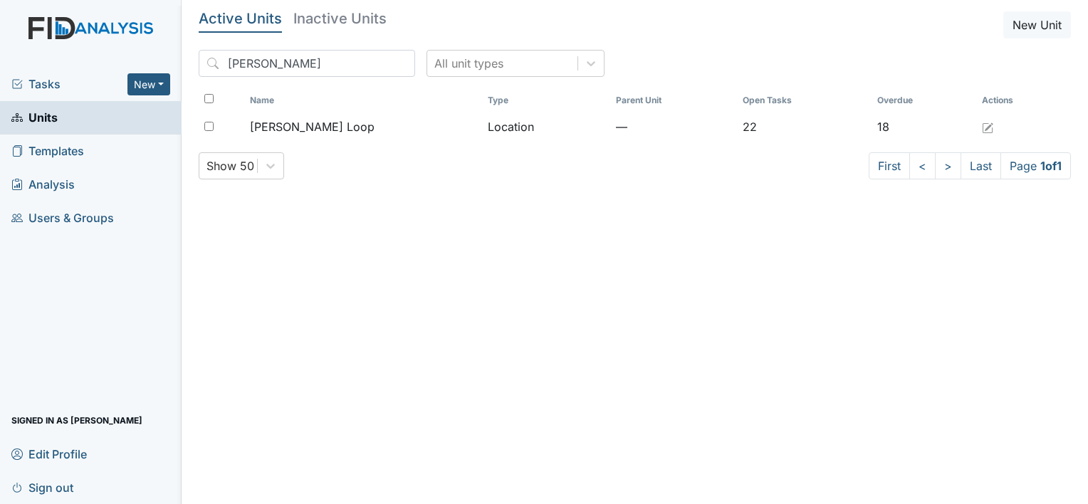
click at [58, 486] on span "Sign out" at bounding box center [42, 487] width 62 height 22
